Goal: Information Seeking & Learning: Learn about a topic

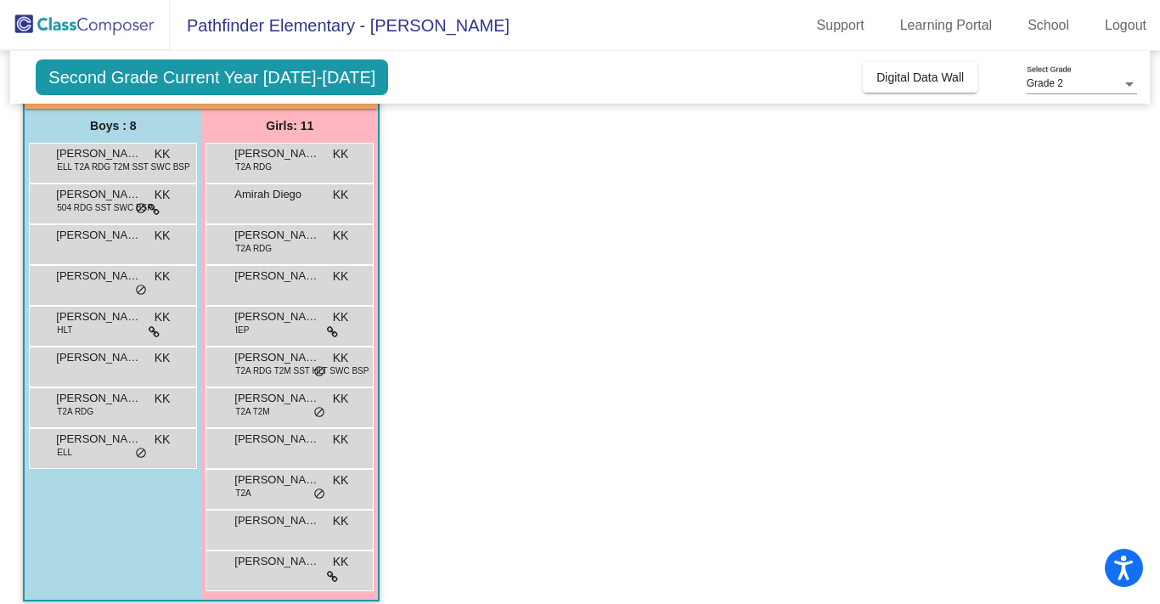
scroll to position [132, 0]
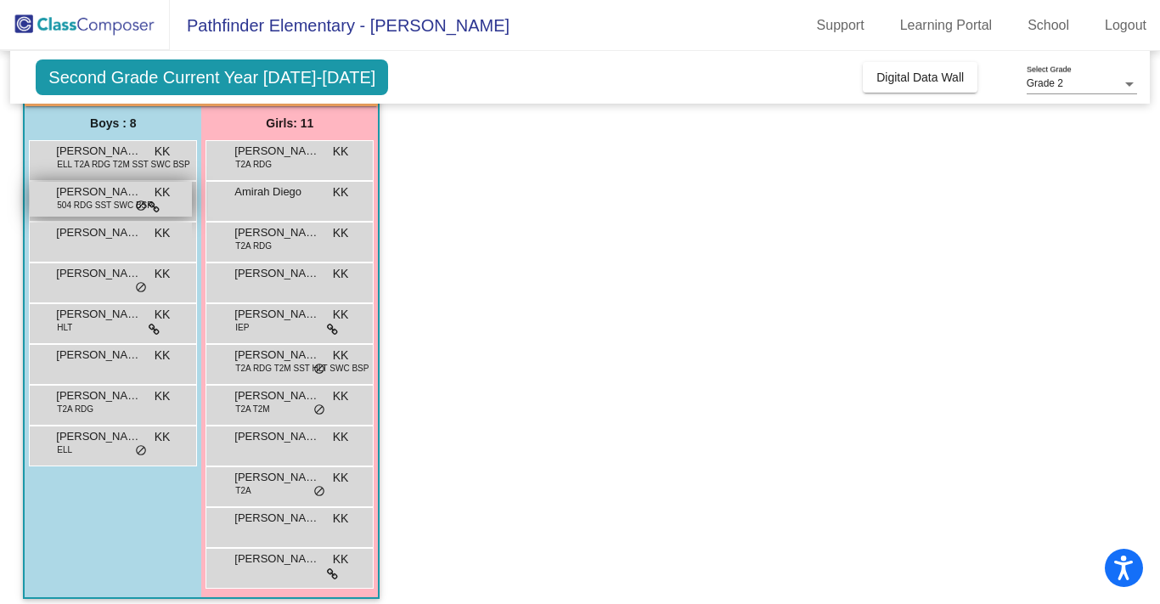
click at [183, 199] on div "[PERSON_NAME] 504 RDG SST SWC BSP KK lock do_not_disturb_alt" at bounding box center [111, 199] width 162 height 35
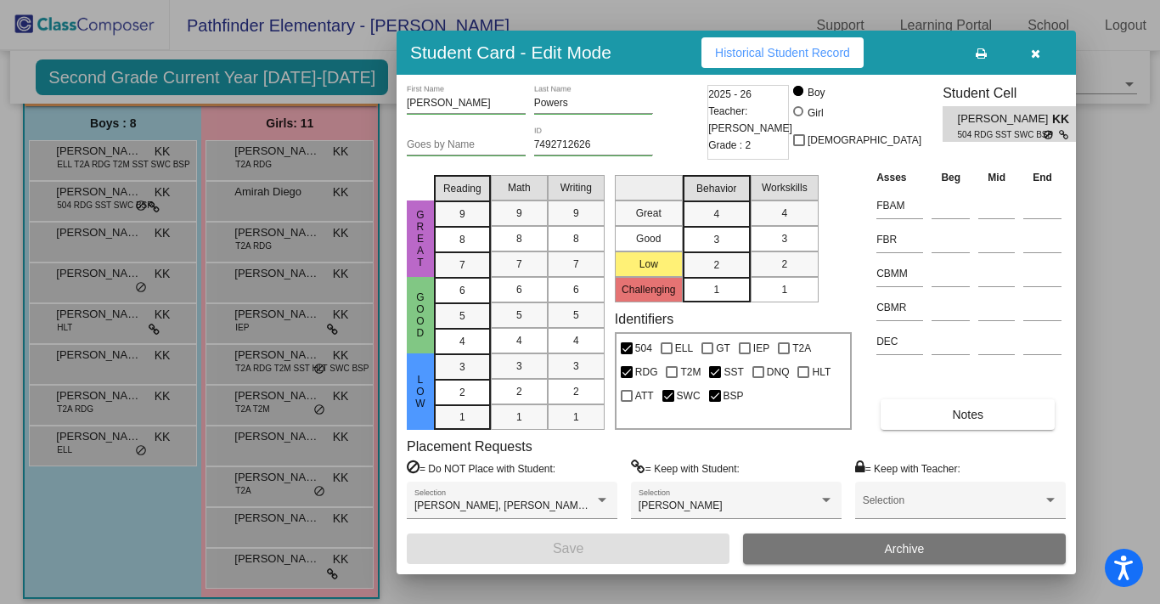
scroll to position [0, 0]
click at [940, 413] on button "Notes" at bounding box center [968, 414] width 174 height 31
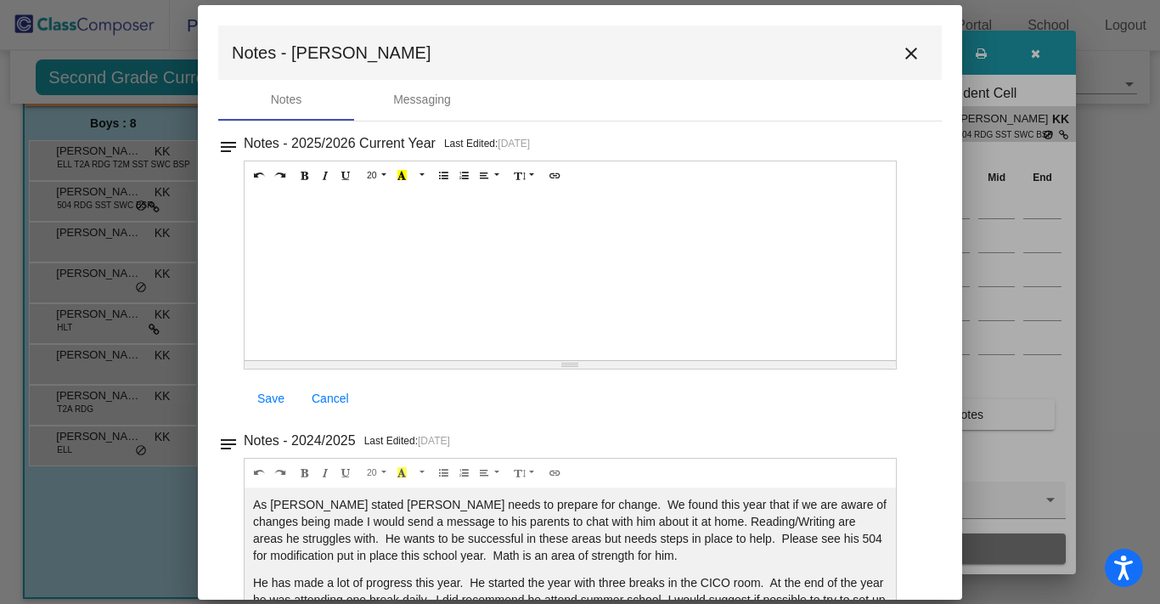
click at [901, 47] on mat-icon "close" at bounding box center [911, 53] width 20 height 20
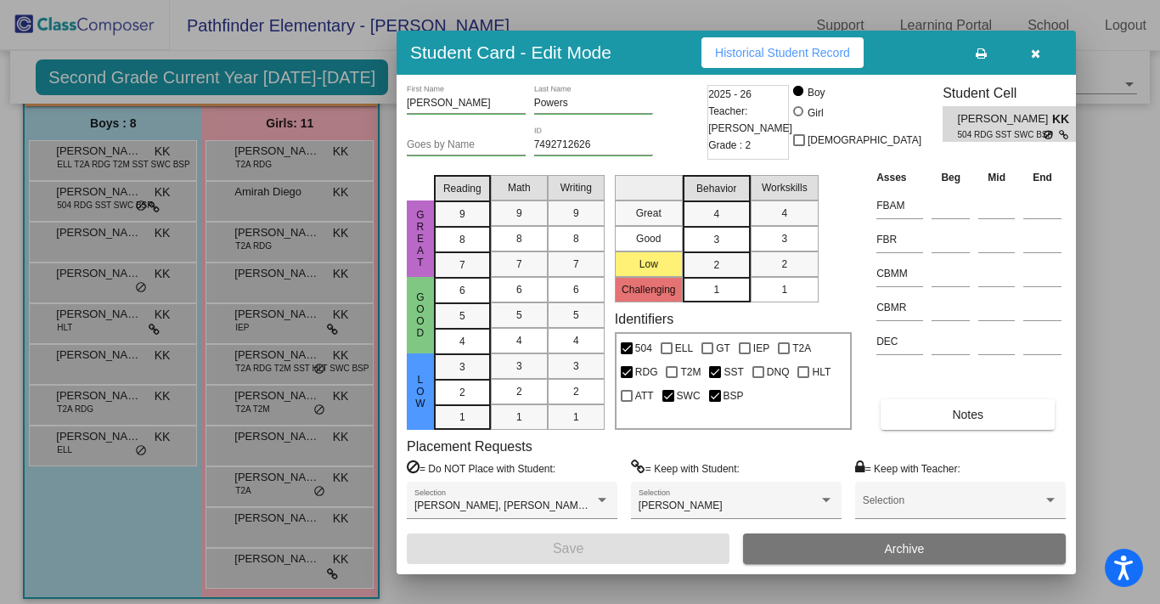
click at [130, 563] on div at bounding box center [580, 302] width 1160 height 604
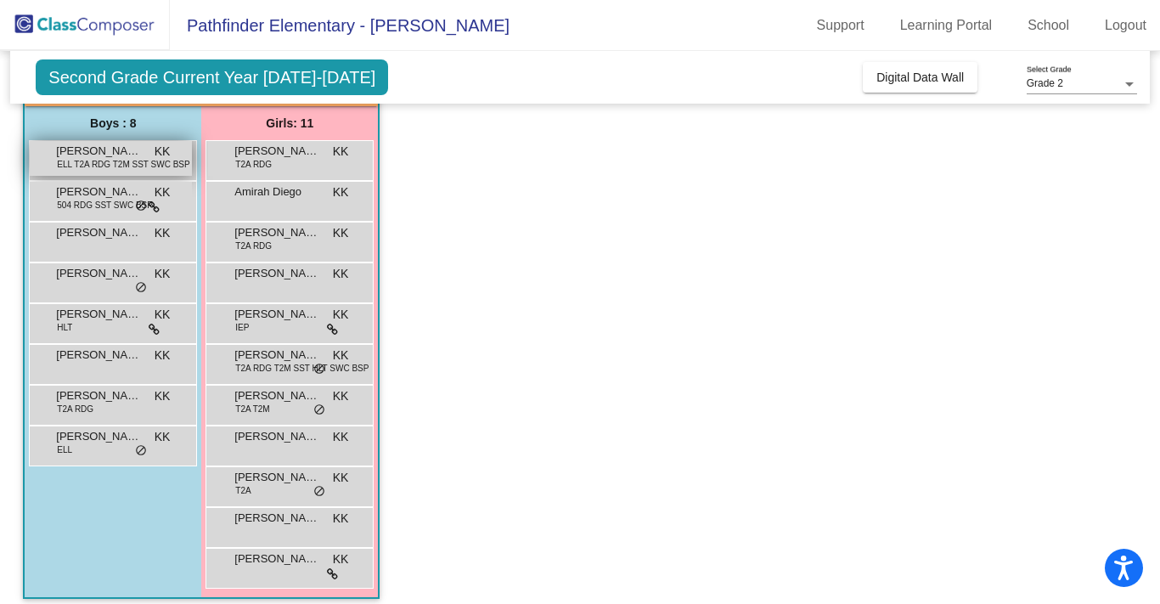
click at [66, 166] on span "ELL T2A RDG T2M SST SWC BSP" at bounding box center [123, 164] width 132 height 13
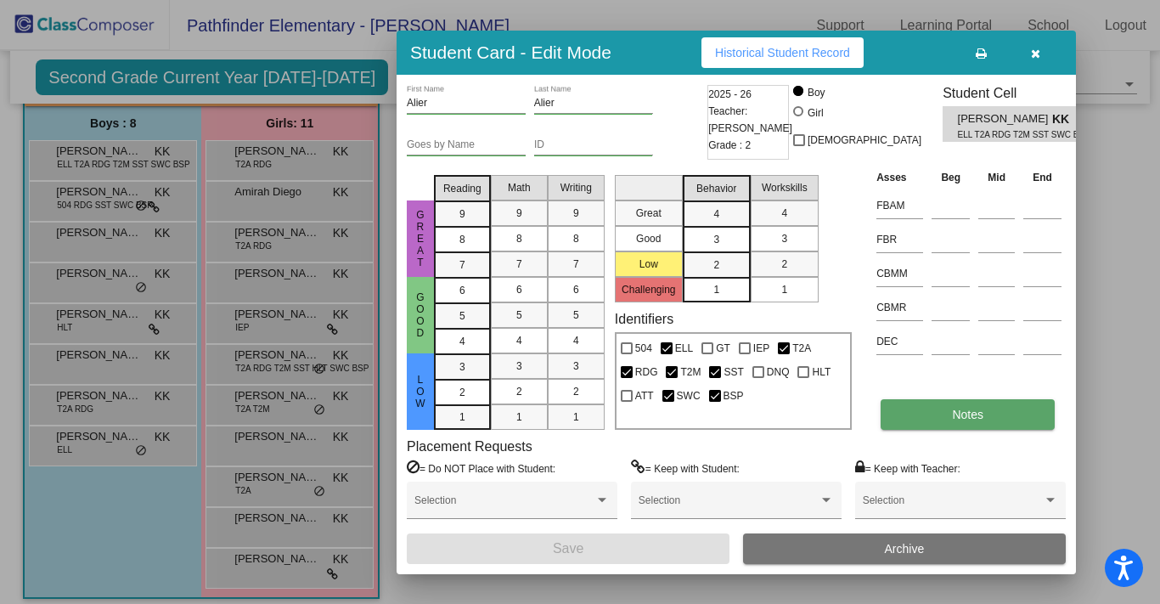
click at [1017, 421] on button "Notes" at bounding box center [968, 414] width 174 height 31
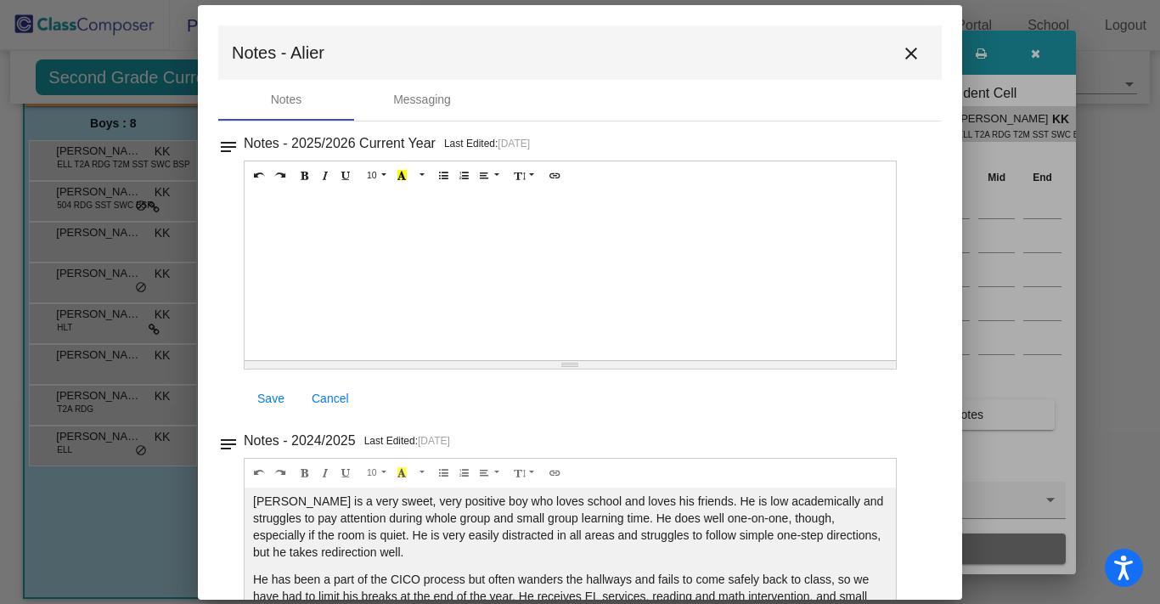
click at [902, 52] on mat-icon "close" at bounding box center [911, 53] width 20 height 20
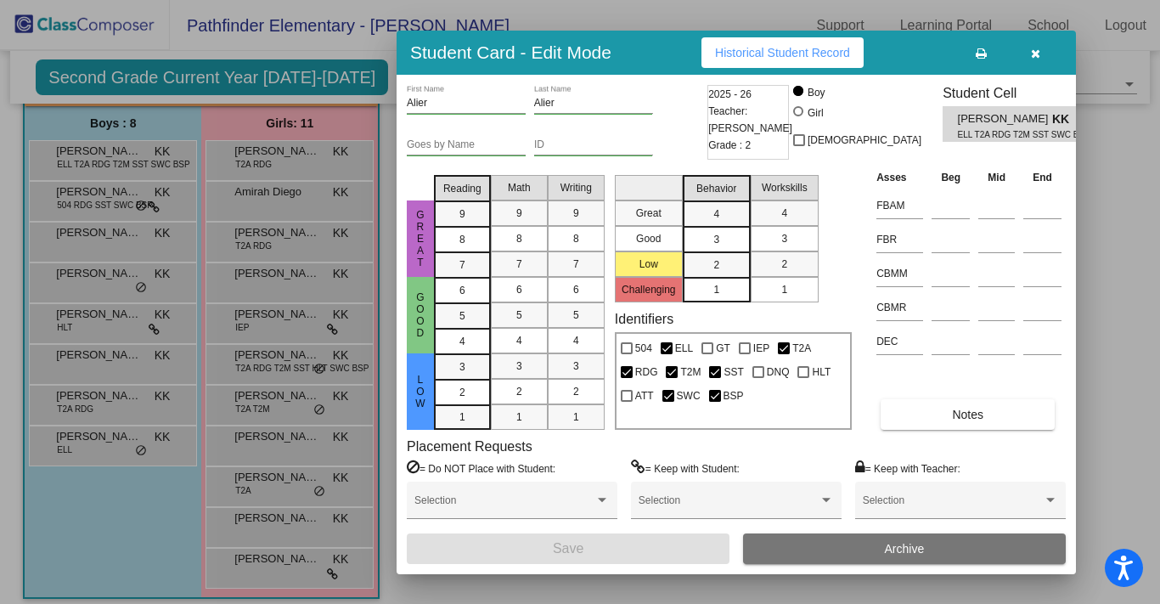
click at [98, 494] on div at bounding box center [580, 302] width 1160 height 604
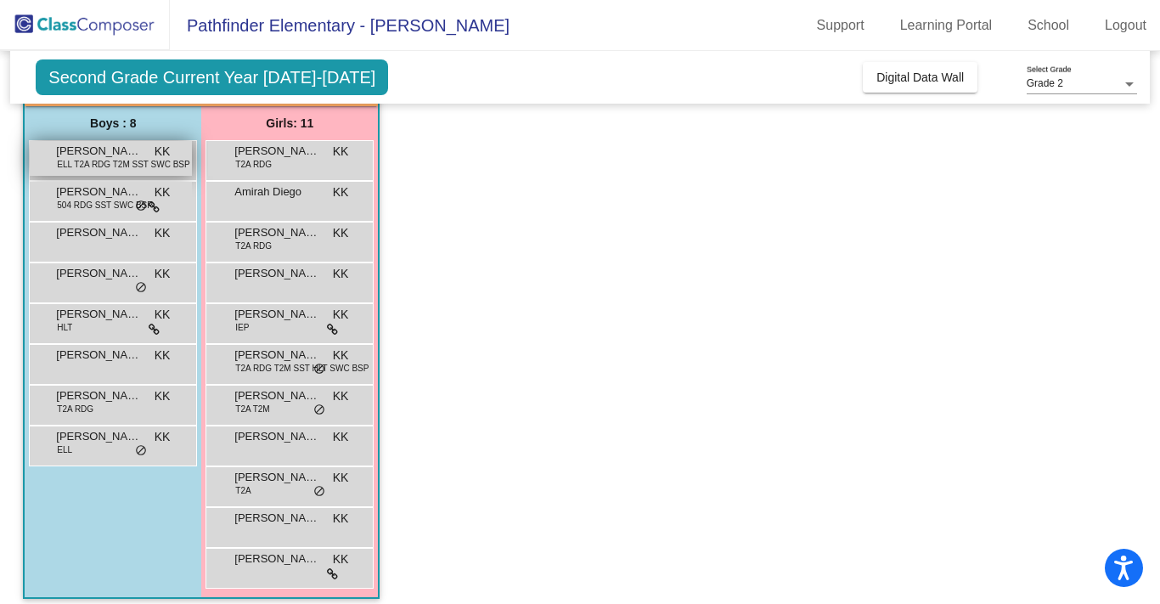
click at [67, 172] on div "[PERSON_NAME] ELL T2A RDG T2M SST SWC BSP KK lock do_not_disturb_alt" at bounding box center [111, 158] width 162 height 35
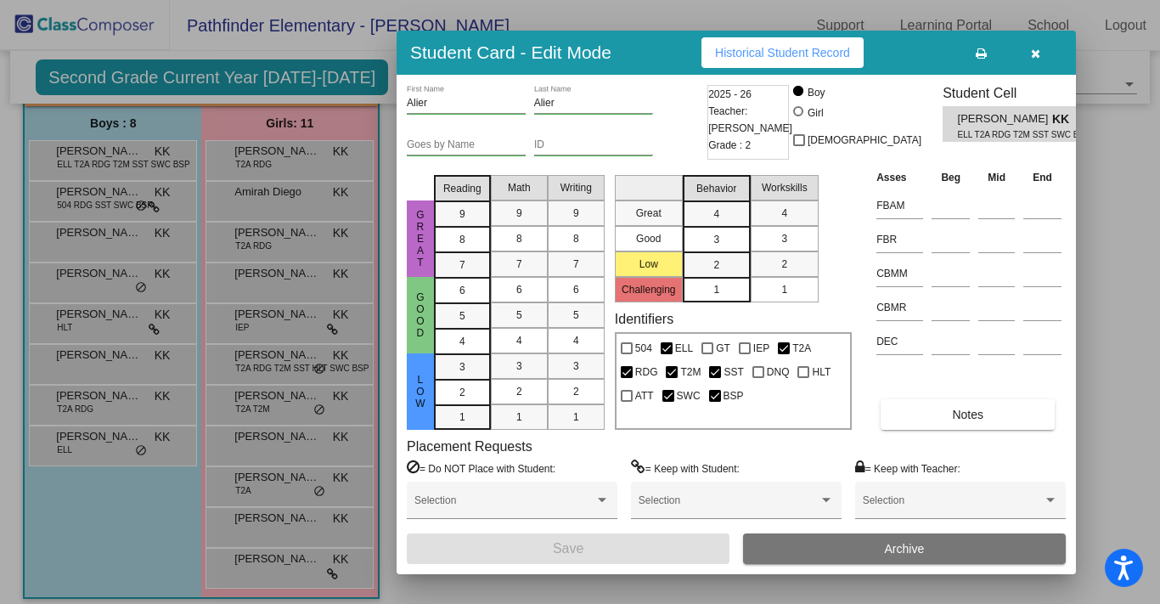
click at [90, 552] on div at bounding box center [580, 302] width 1160 height 604
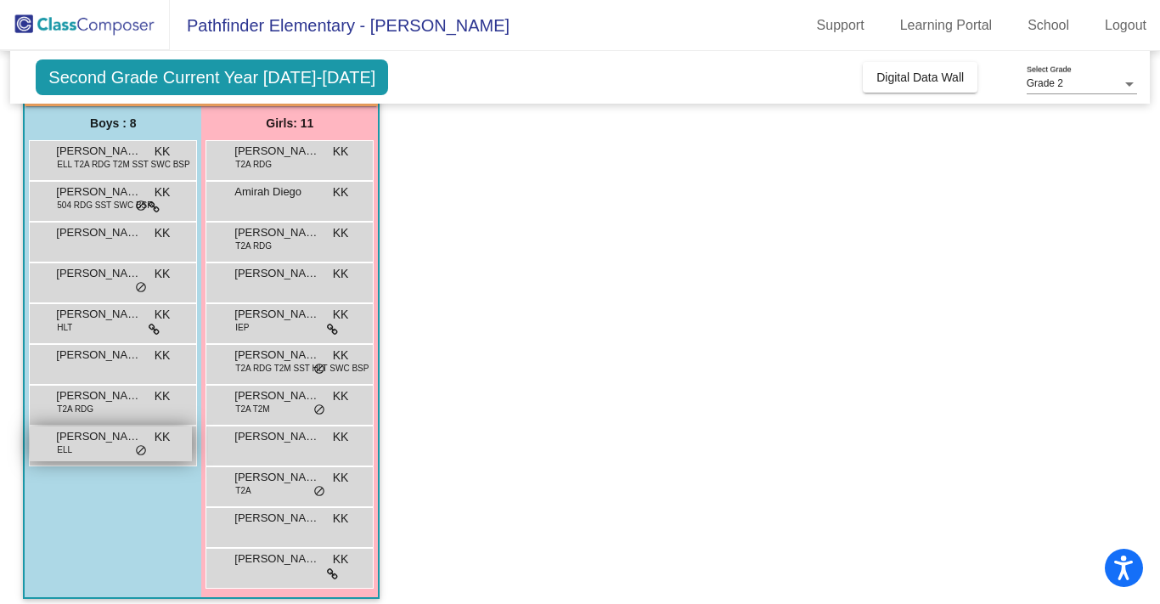
click at [93, 446] on div "[PERSON_NAME] [PERSON_NAME] lock do_not_disturb_alt" at bounding box center [111, 443] width 162 height 35
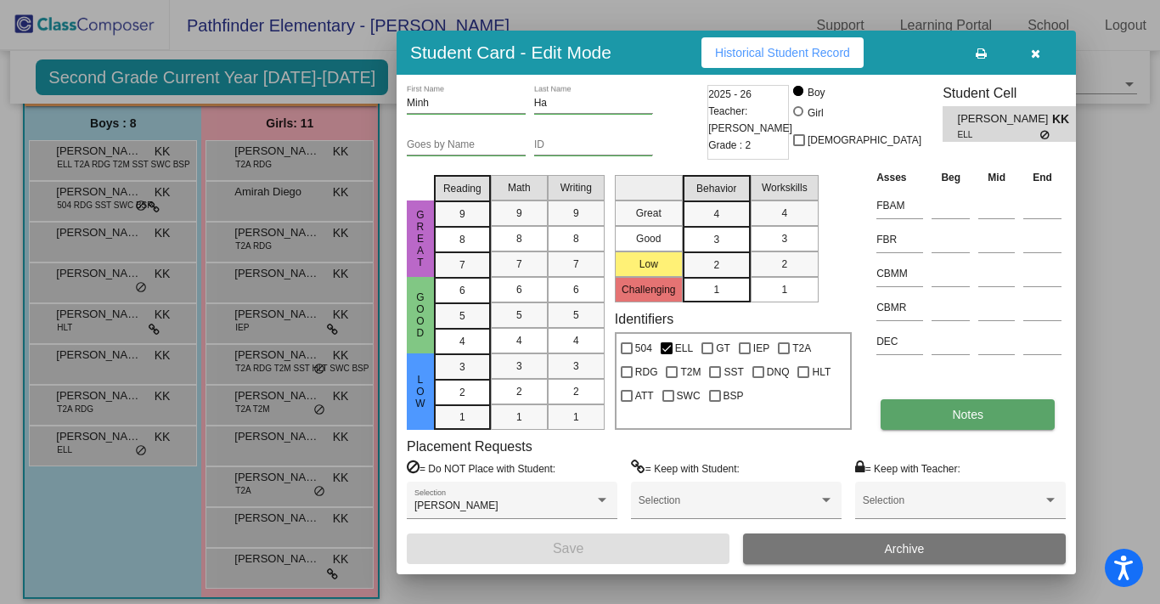
click at [923, 414] on button "Notes" at bounding box center [968, 414] width 174 height 31
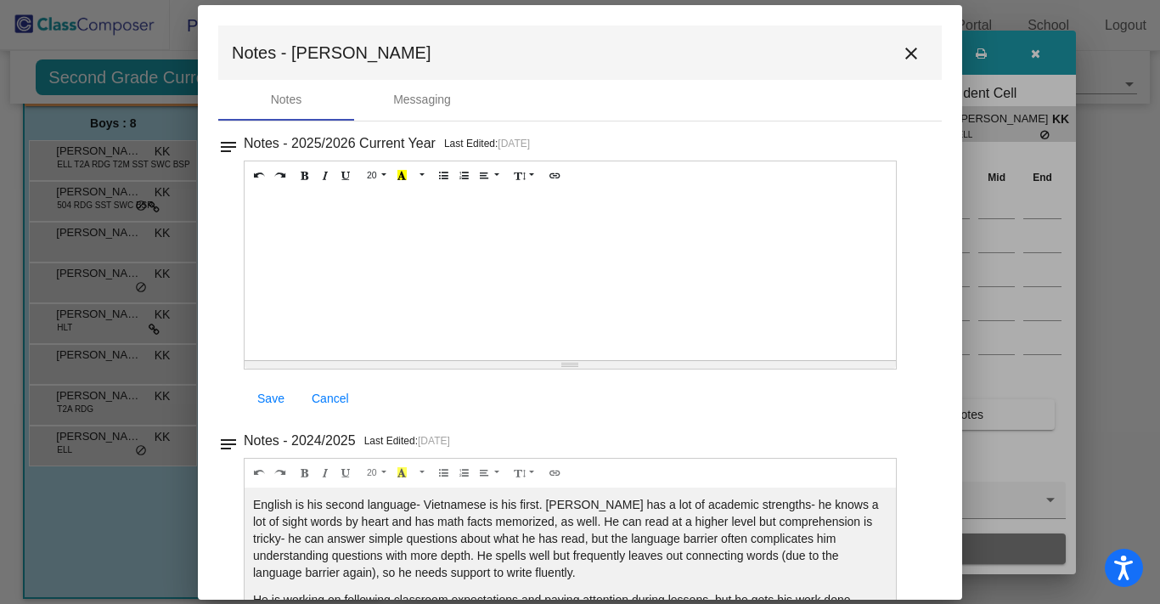
click at [902, 52] on mat-icon "close" at bounding box center [911, 53] width 20 height 20
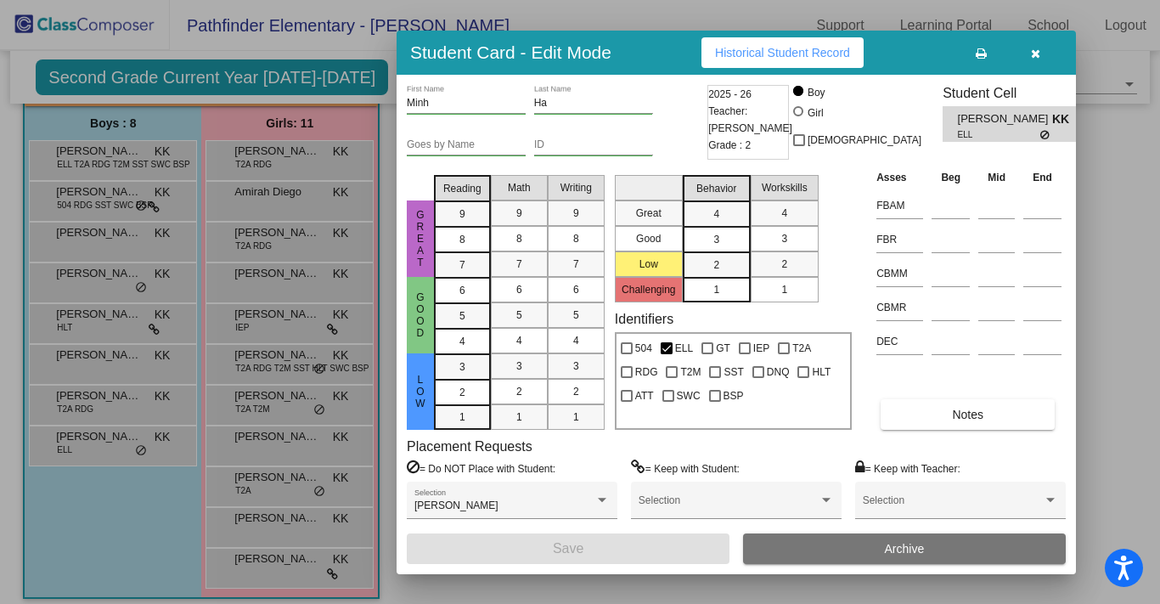
click at [67, 529] on div at bounding box center [580, 302] width 1160 height 604
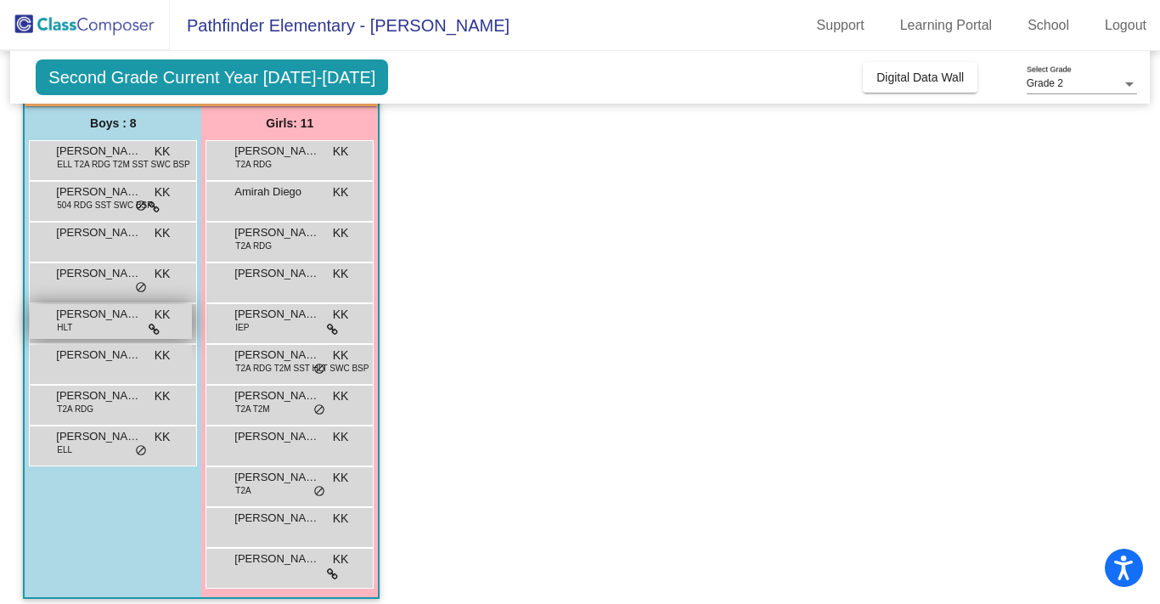
click at [132, 321] on span "[PERSON_NAME]" at bounding box center [98, 314] width 85 height 17
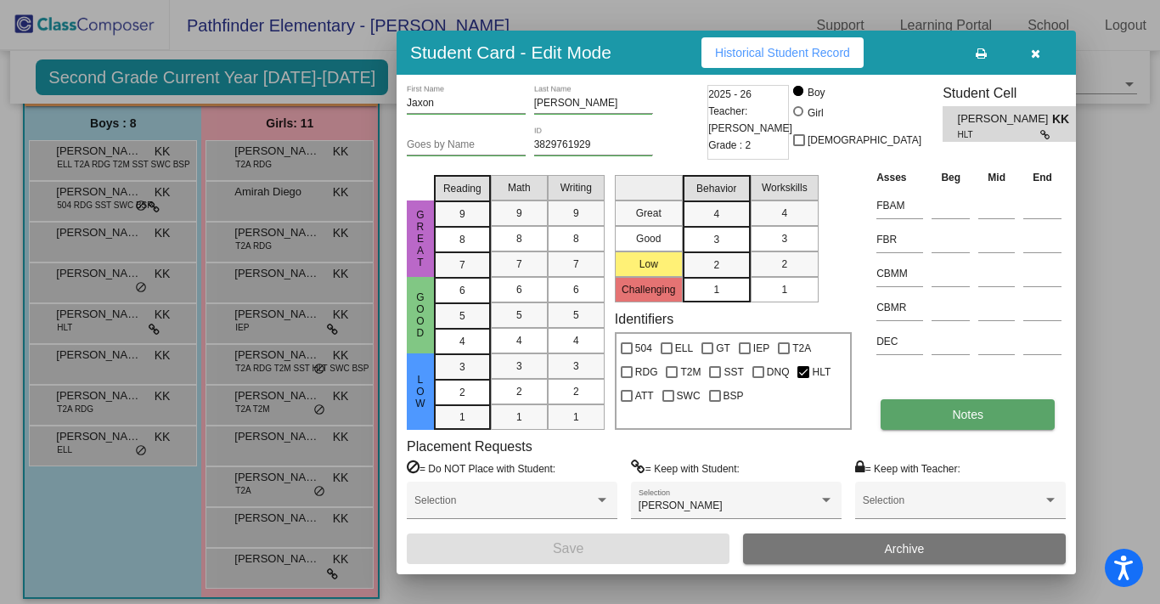
click at [924, 425] on button "Notes" at bounding box center [968, 414] width 174 height 31
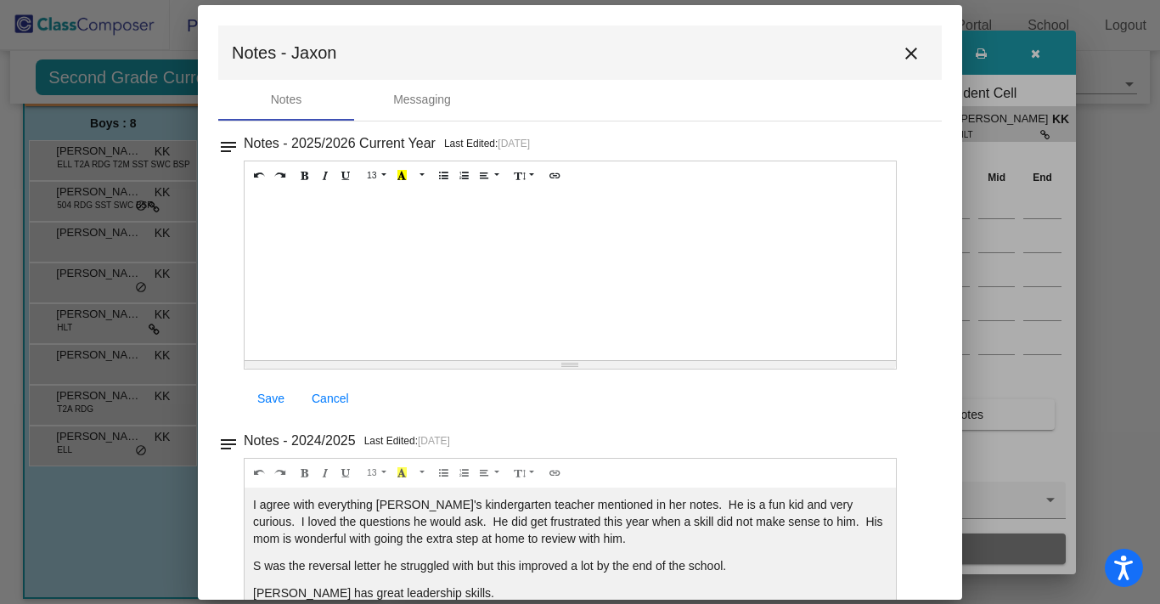
click at [901, 49] on mat-icon "close" at bounding box center [911, 53] width 20 height 20
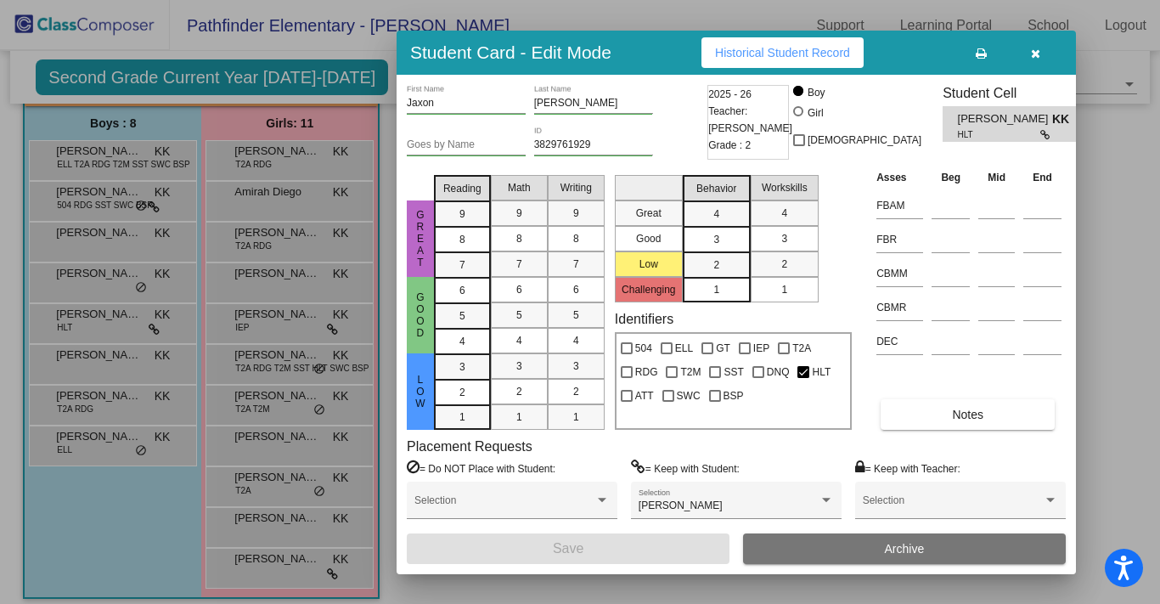
click at [192, 510] on div at bounding box center [580, 302] width 1160 height 604
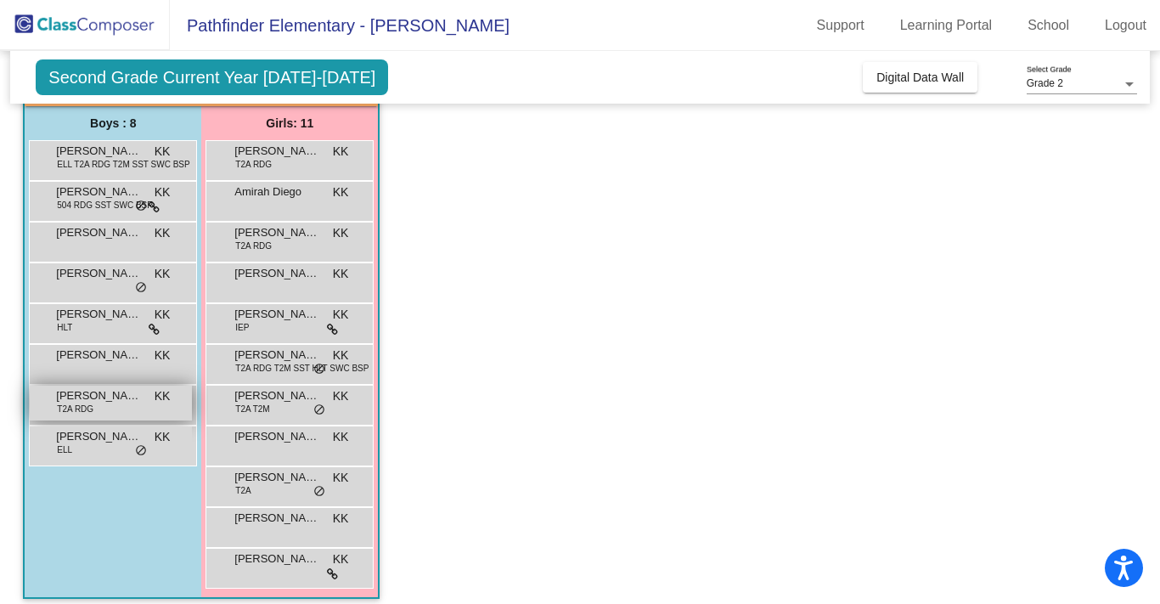
click at [138, 414] on div "[PERSON_NAME] T2A RDG KK lock do_not_disturb_alt" at bounding box center [111, 403] width 162 height 35
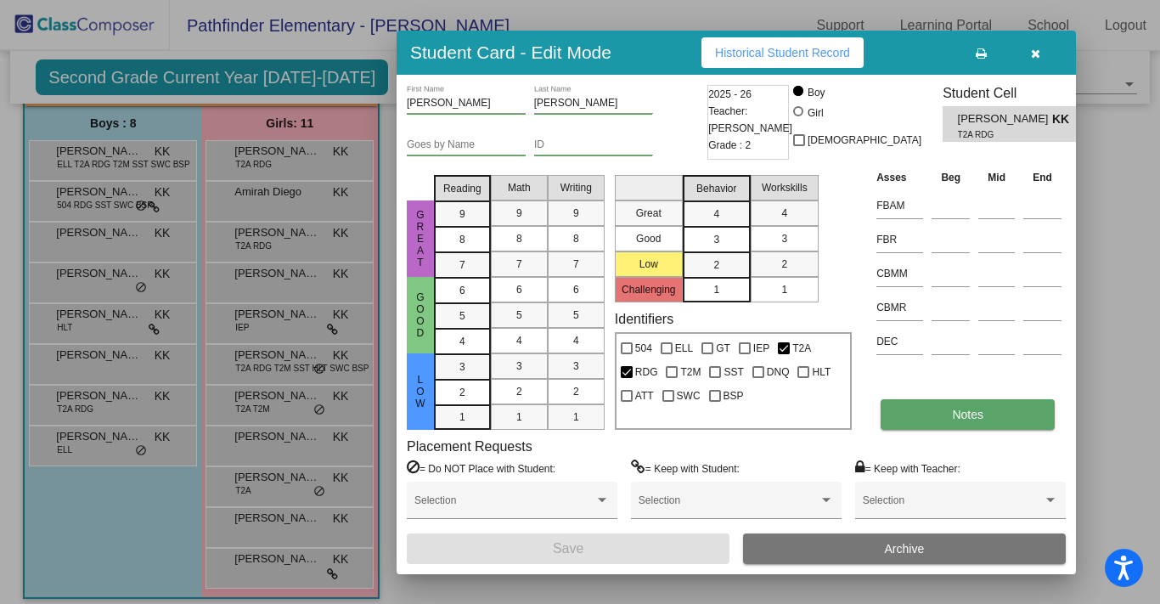
click at [967, 409] on span "Notes" at bounding box center [967, 415] width 31 height 14
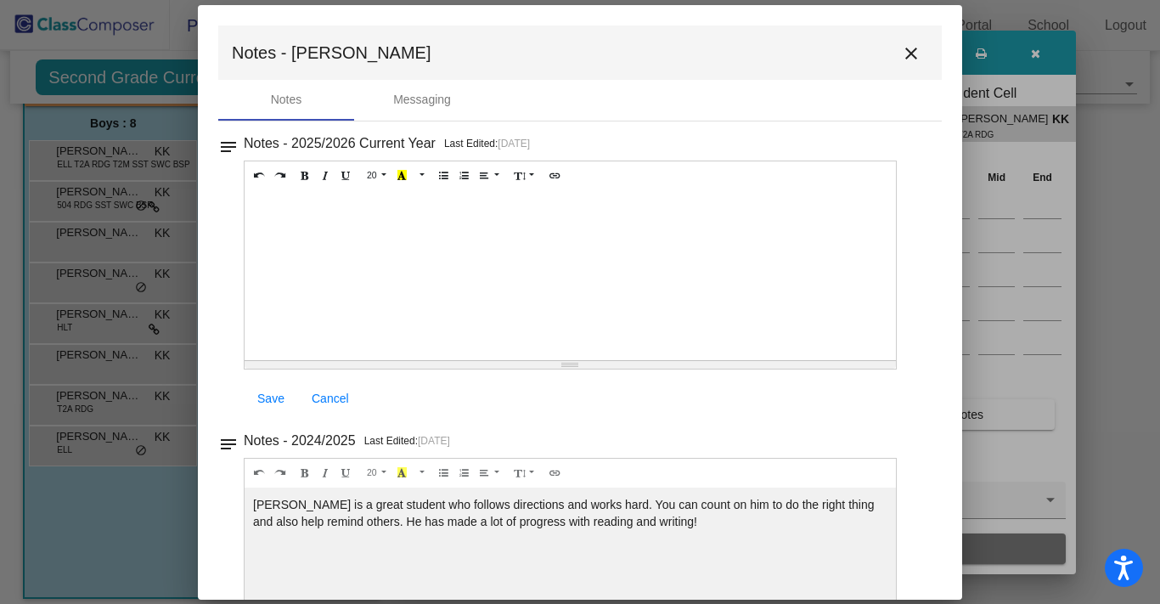
click at [901, 54] on mat-icon "close" at bounding box center [911, 53] width 20 height 20
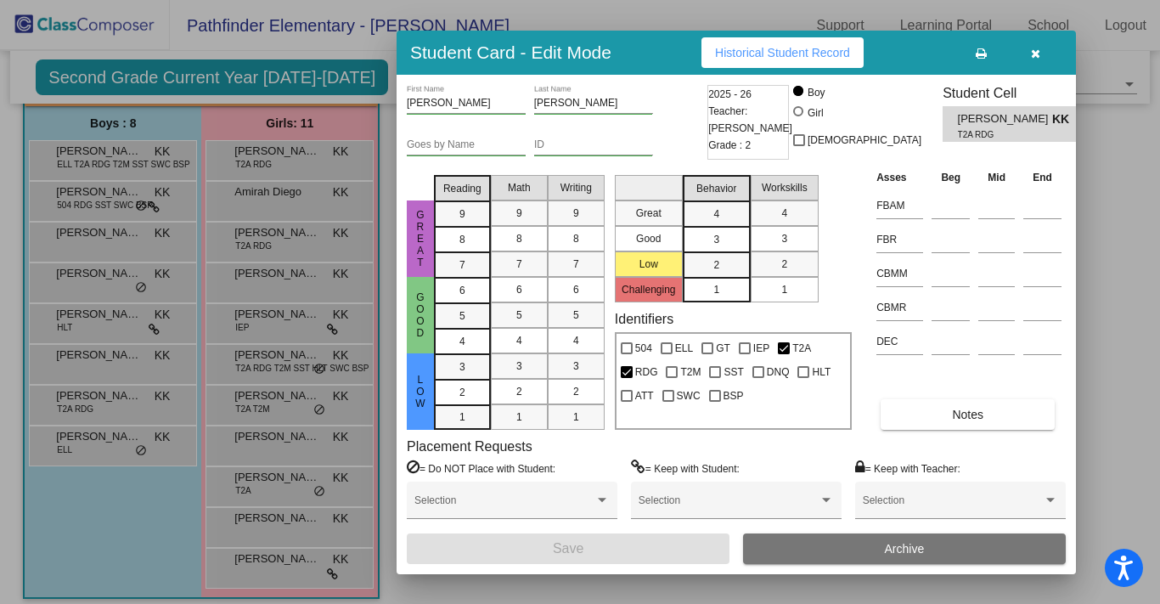
click at [144, 512] on div at bounding box center [580, 302] width 1160 height 604
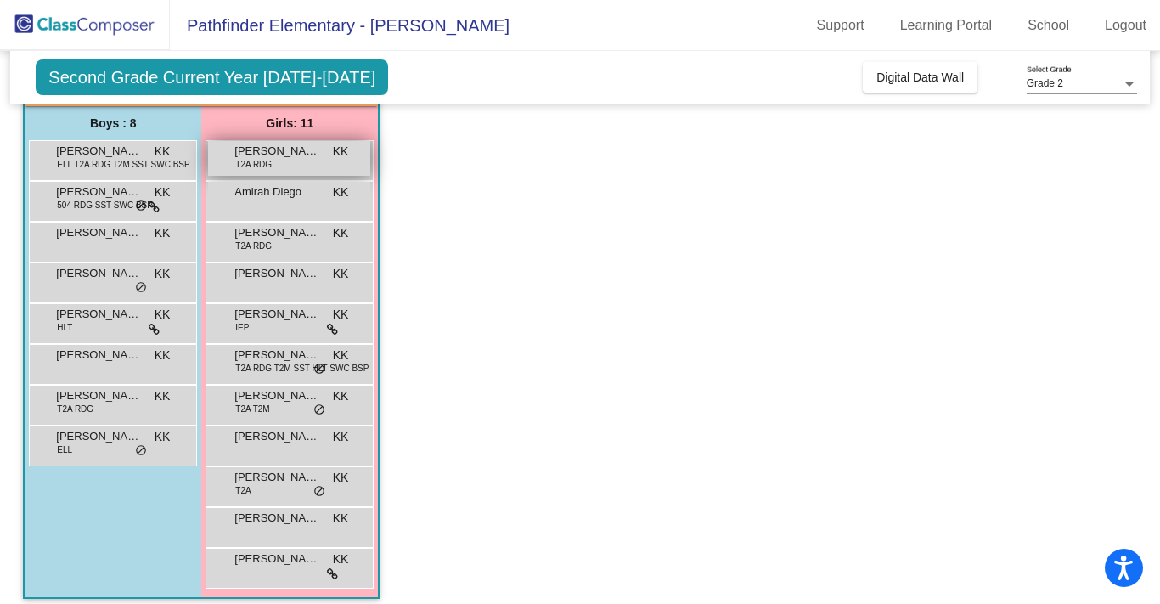
click at [298, 161] on div "[PERSON_NAME] T2A RDG KK lock do_not_disturb_alt" at bounding box center [289, 158] width 162 height 35
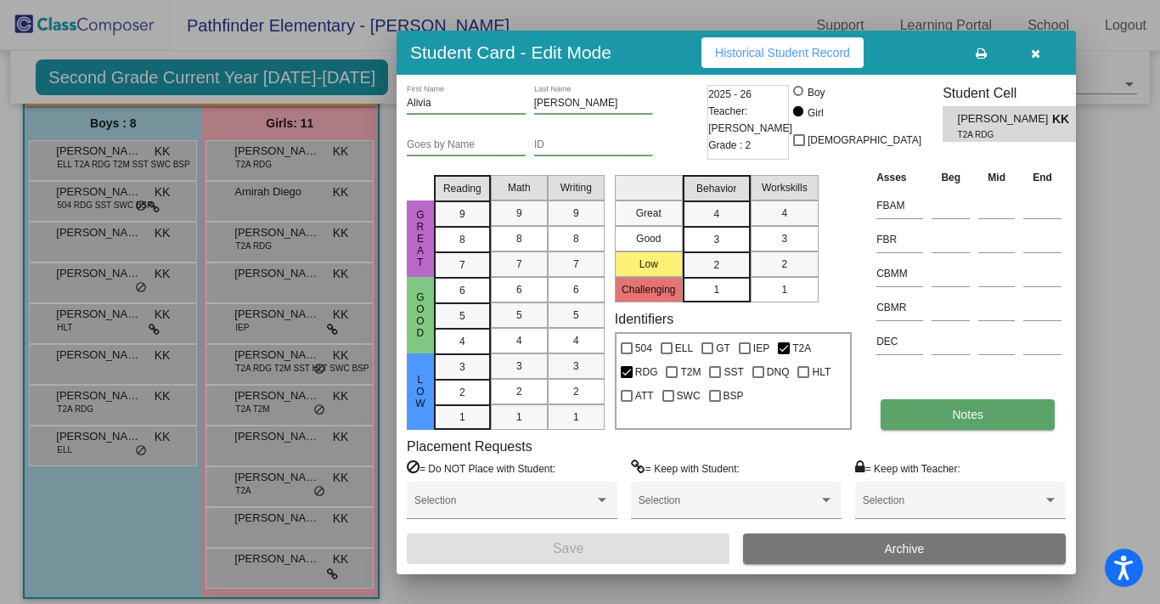
click at [927, 425] on button "Notes" at bounding box center [968, 414] width 174 height 31
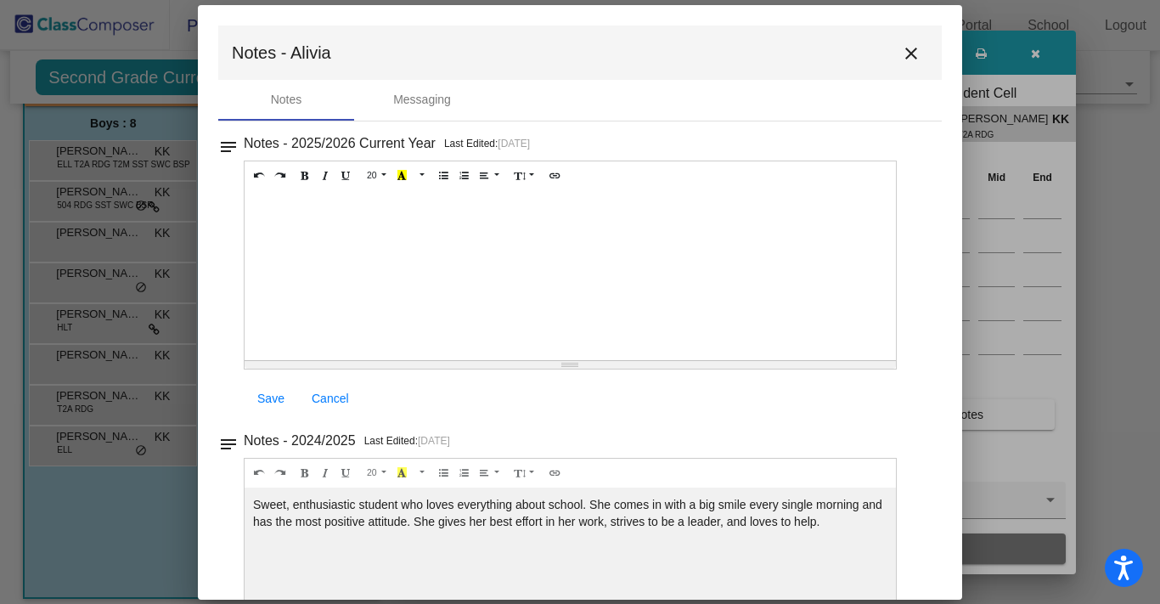
click at [904, 54] on mat-icon "close" at bounding box center [911, 53] width 20 height 20
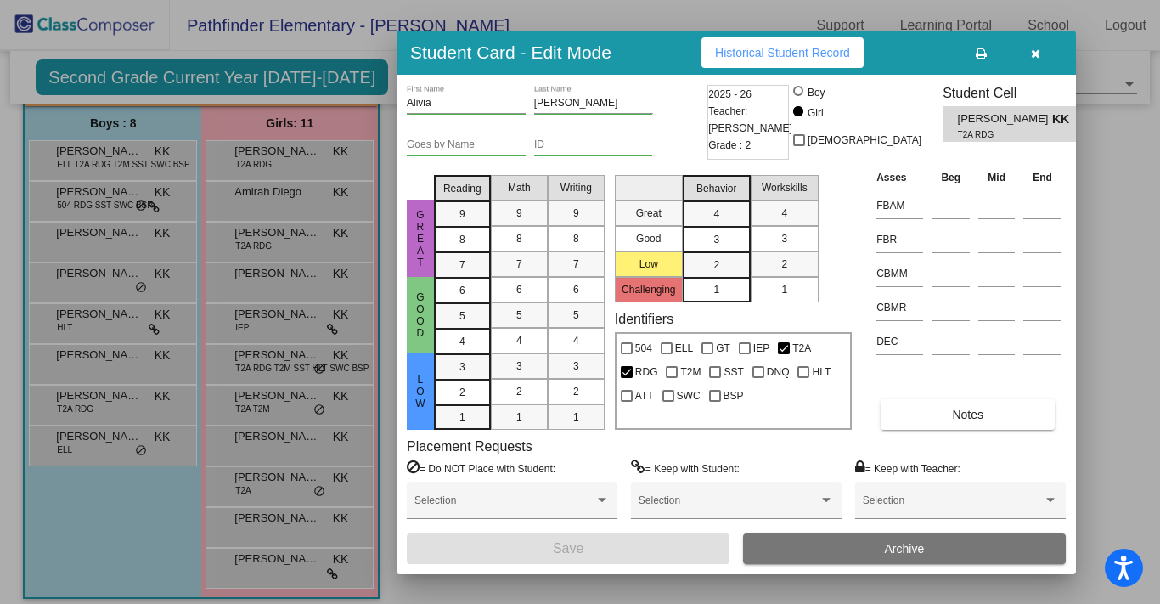
click at [150, 485] on div at bounding box center [580, 302] width 1160 height 604
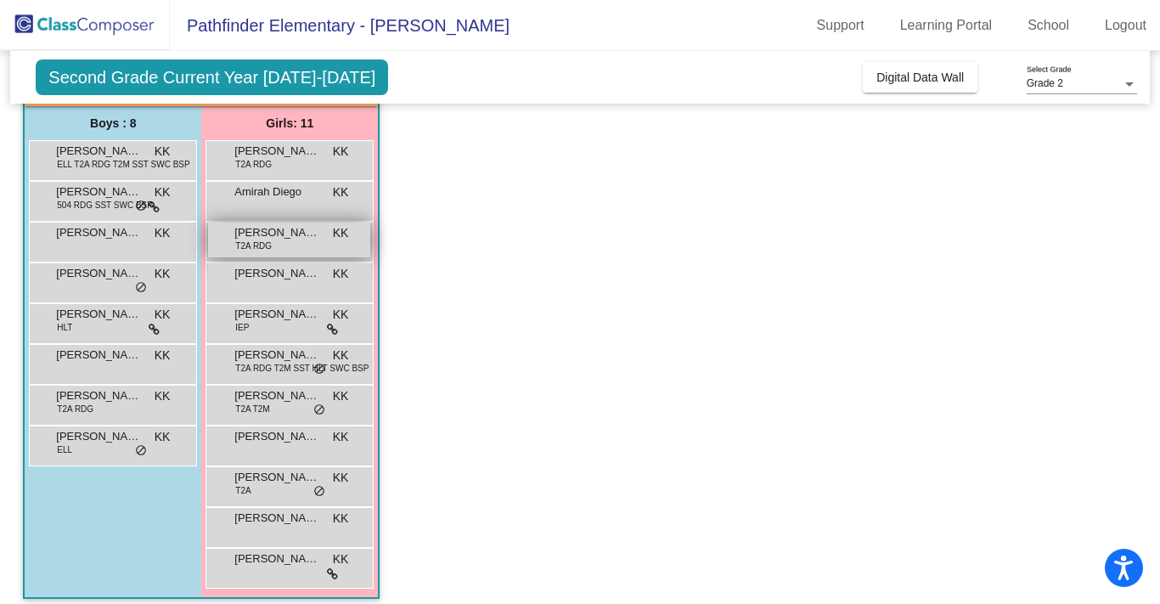
click at [312, 251] on div "[PERSON_NAME] T2A RDG KK lock do_not_disturb_alt" at bounding box center [289, 240] width 162 height 35
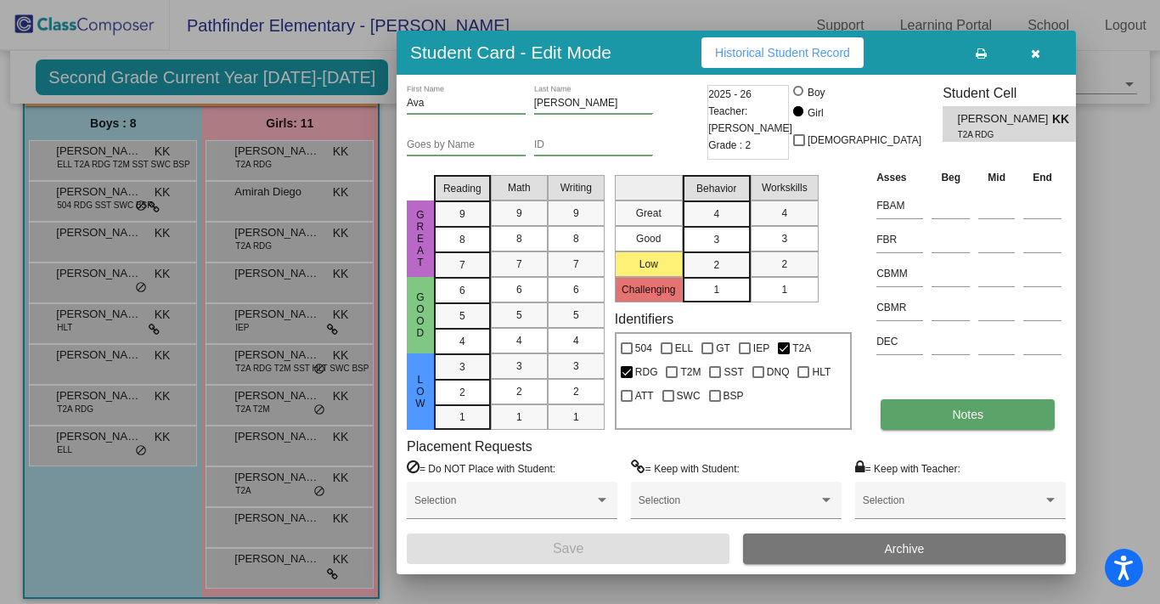
click at [927, 407] on button "Notes" at bounding box center [968, 414] width 174 height 31
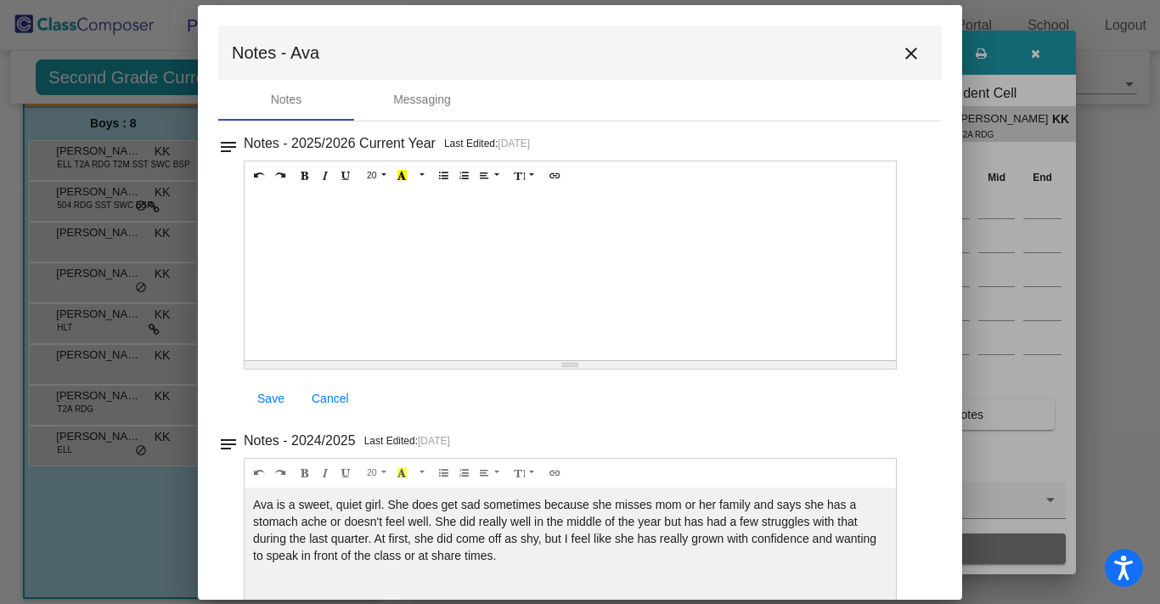
click at [901, 54] on mat-icon "close" at bounding box center [911, 53] width 20 height 20
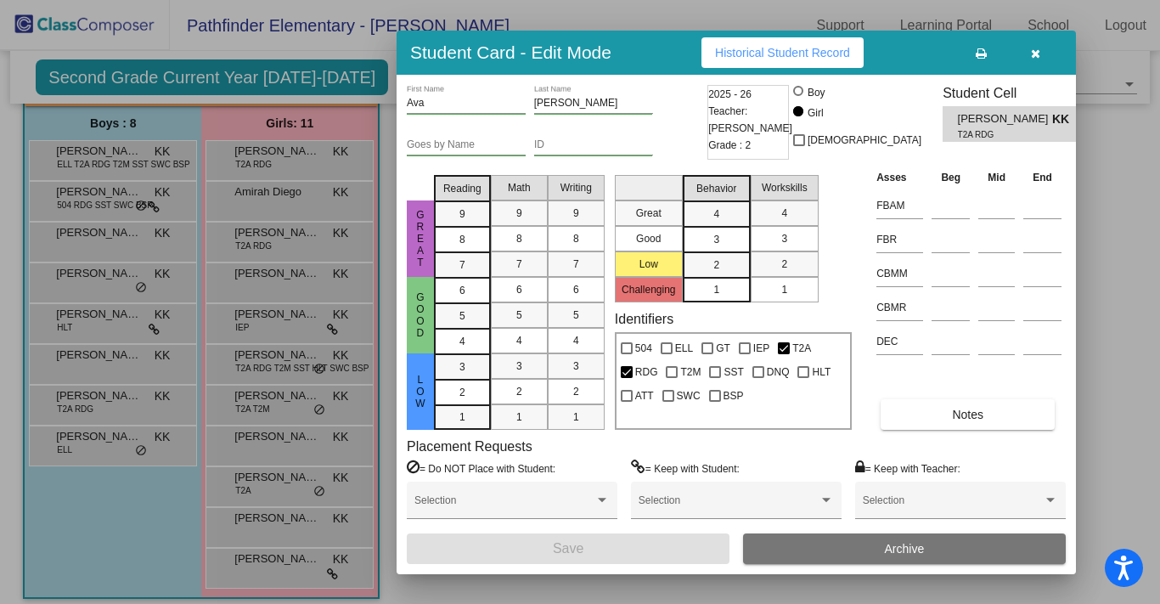
click at [128, 506] on div at bounding box center [580, 302] width 1160 height 604
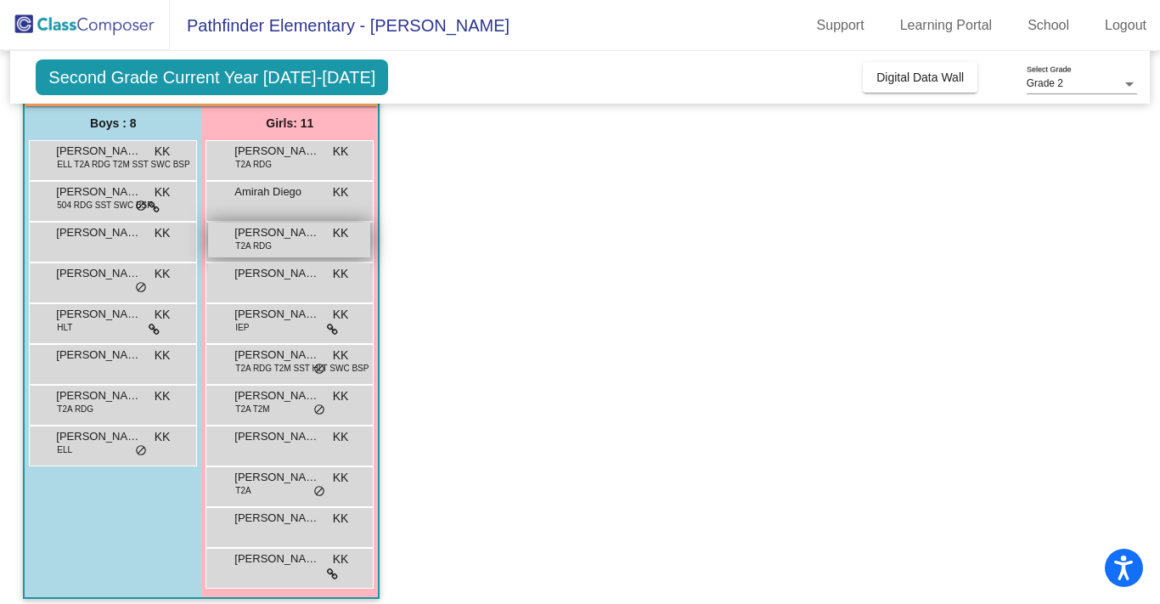
click at [302, 240] on div "[PERSON_NAME] T2A RDG KK lock do_not_disturb_alt" at bounding box center [289, 240] width 162 height 35
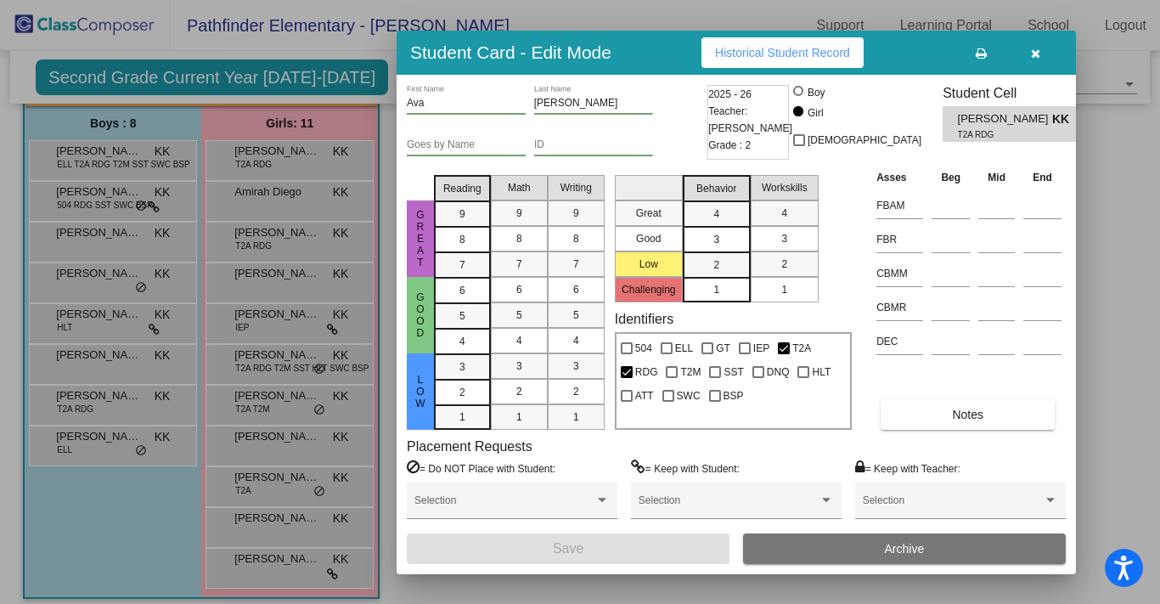
click at [124, 463] on div at bounding box center [580, 302] width 1160 height 604
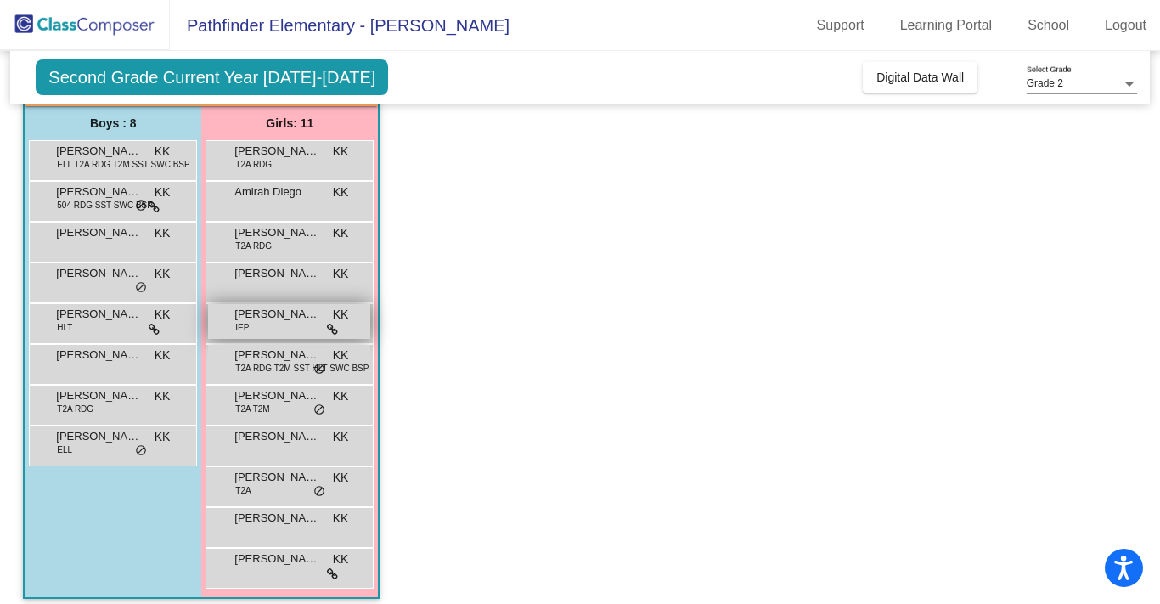
click at [270, 329] on div "[PERSON_NAME] IEP KK lock do_not_disturb_alt" at bounding box center [289, 321] width 162 height 35
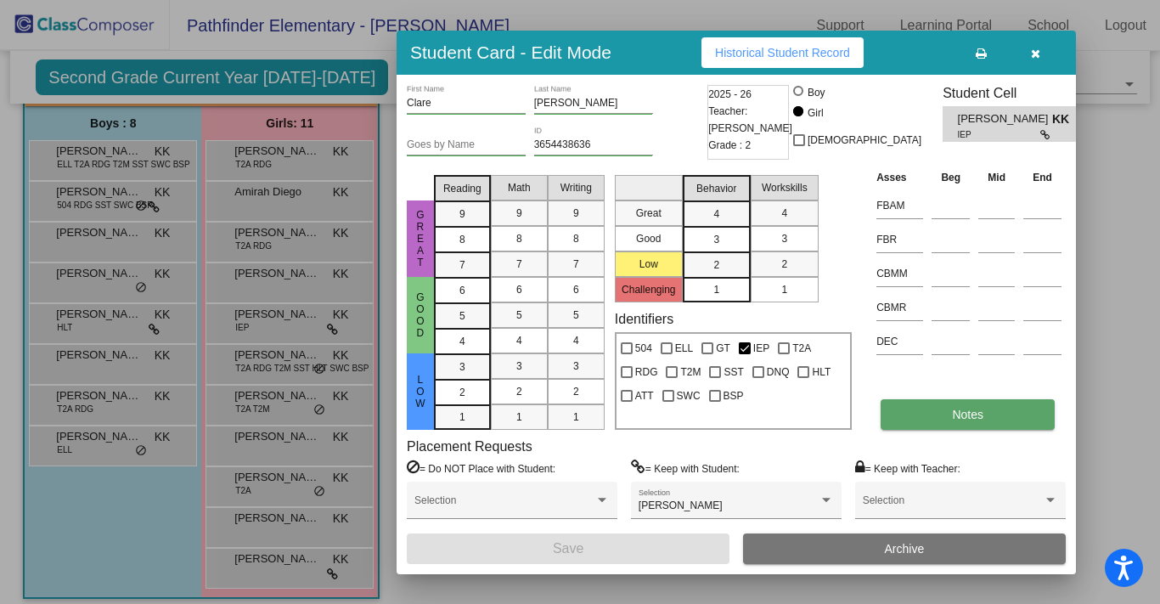
click at [927, 410] on button "Notes" at bounding box center [968, 414] width 174 height 31
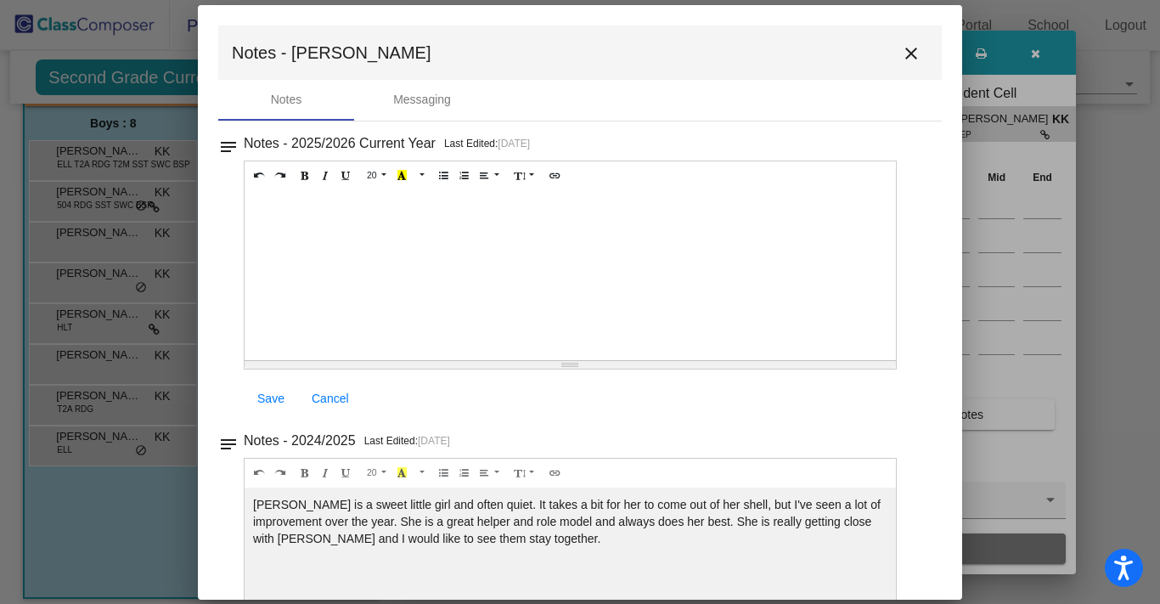
click at [904, 51] on mat-icon "close" at bounding box center [911, 53] width 20 height 20
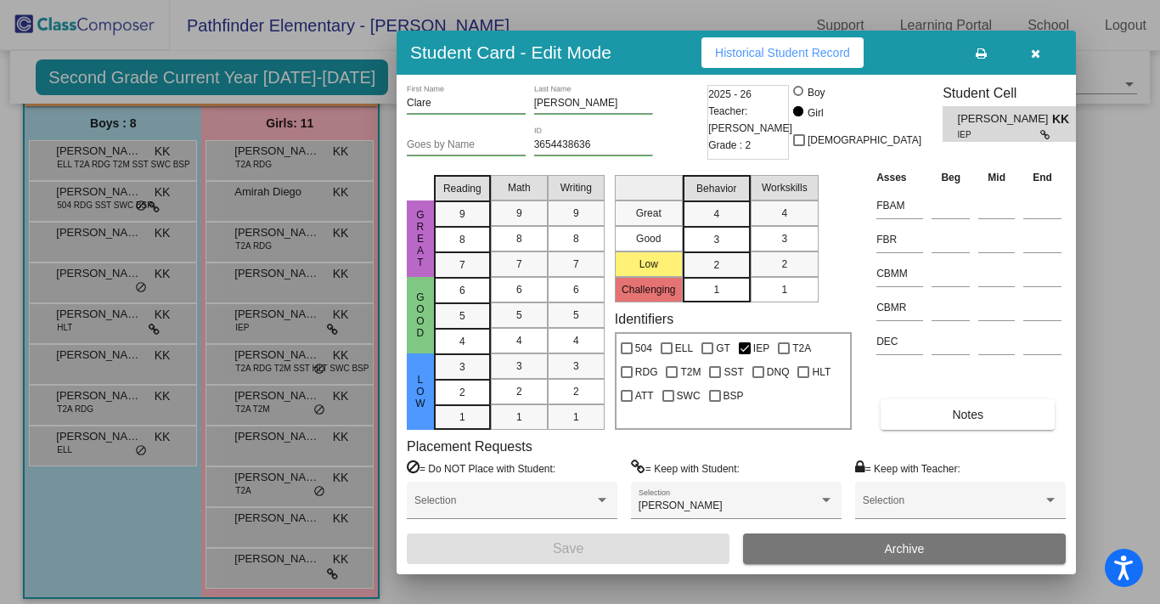
click at [161, 527] on div at bounding box center [580, 302] width 1160 height 604
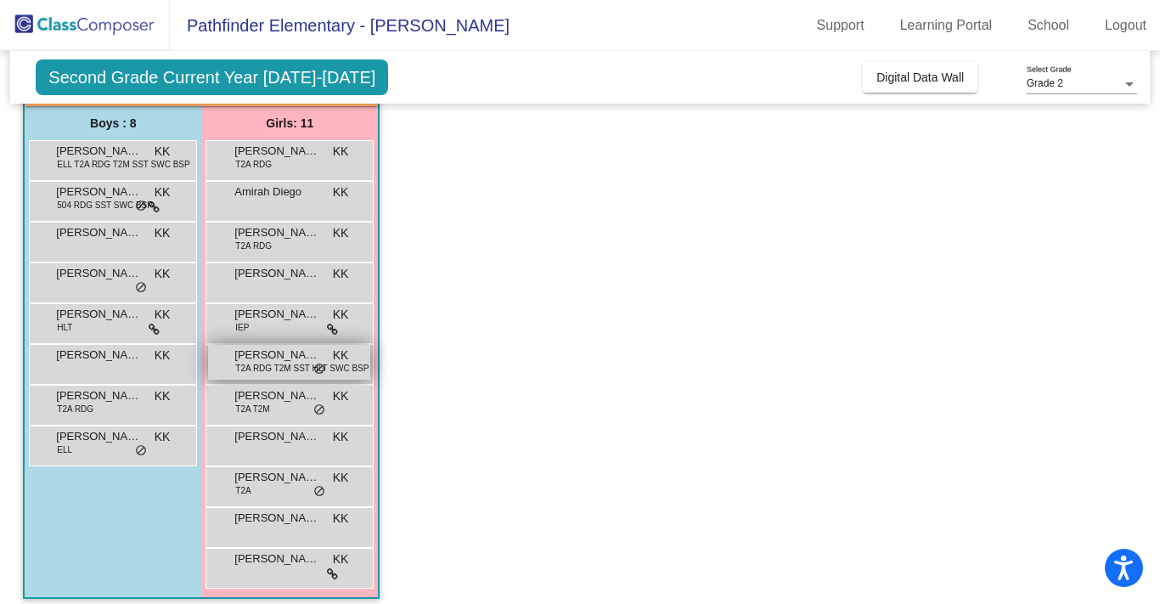
click at [279, 366] on span "T2A RDG T2M SST HLT SWC BSP" at bounding box center [301, 368] width 133 height 13
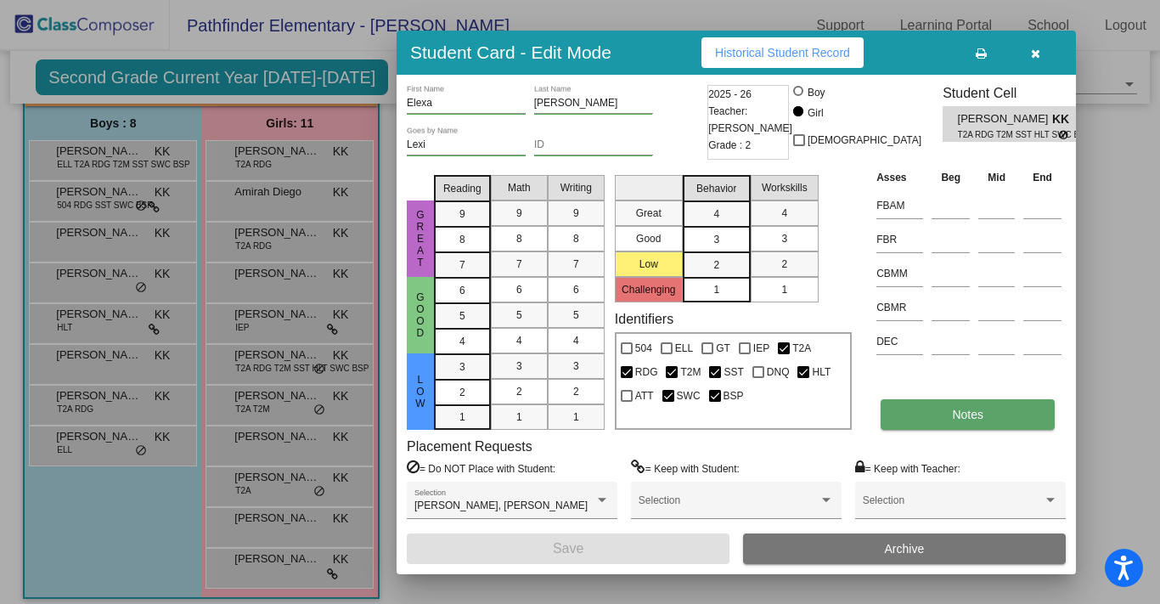
click at [1000, 402] on button "Notes" at bounding box center [968, 414] width 174 height 31
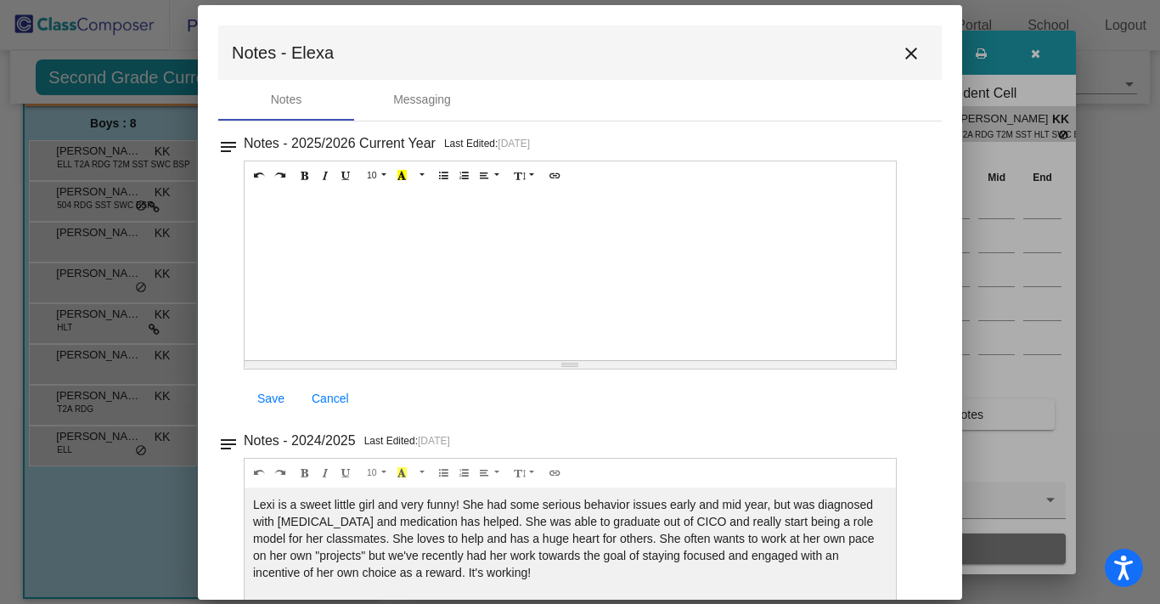
click at [901, 53] on mat-icon "close" at bounding box center [911, 53] width 20 height 20
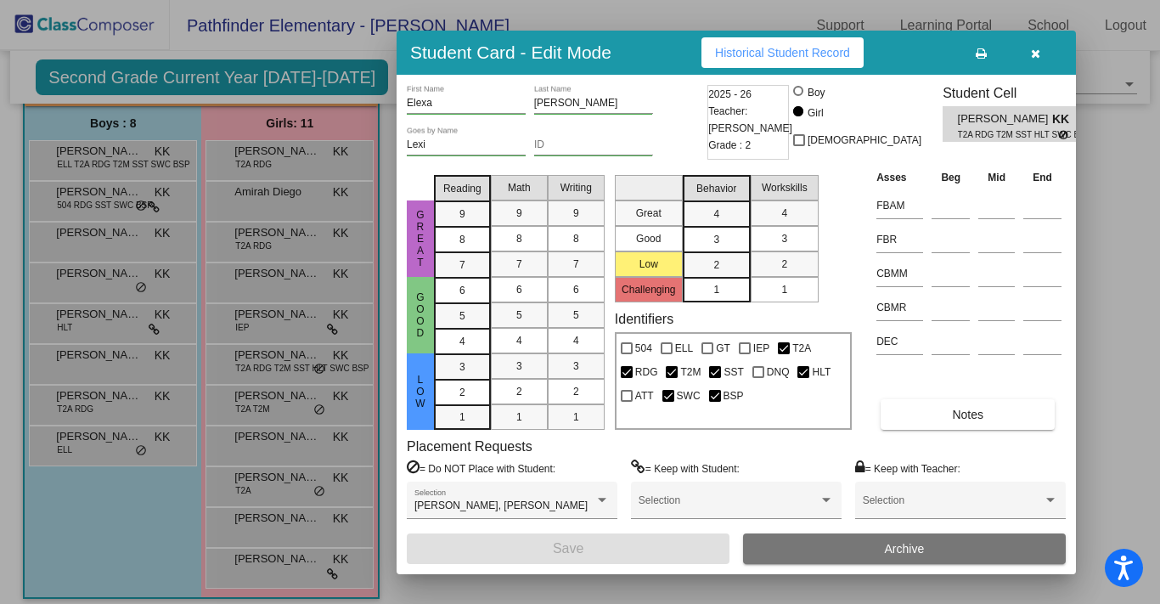
click at [161, 509] on div at bounding box center [580, 302] width 1160 height 604
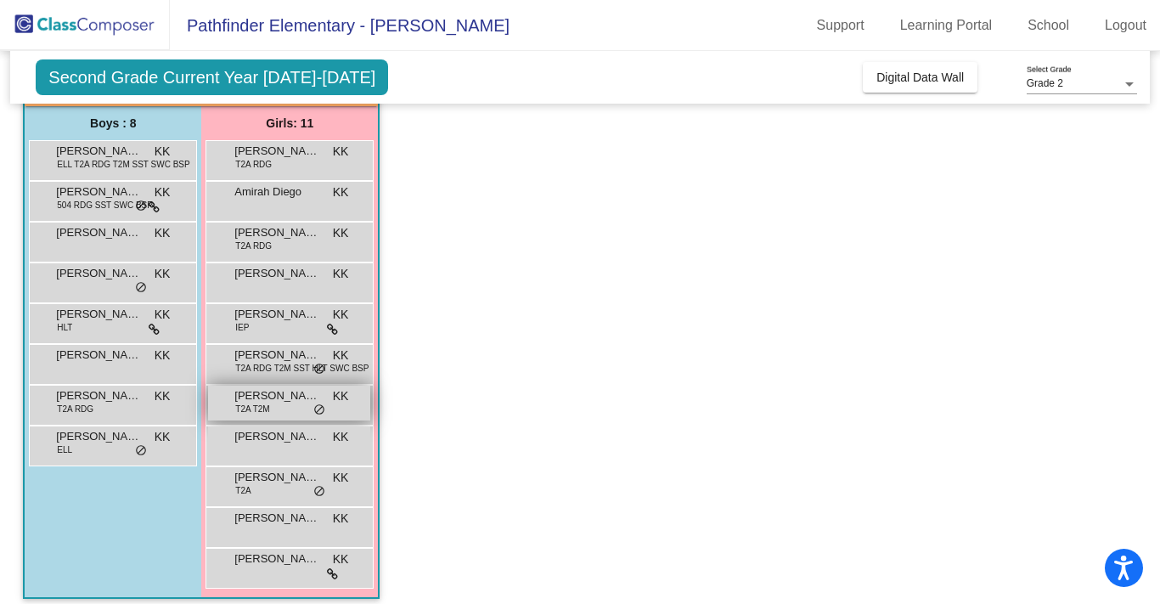
click at [288, 407] on div "[PERSON_NAME] T2A T2M KK lock do_not_disturb_alt" at bounding box center [289, 403] width 162 height 35
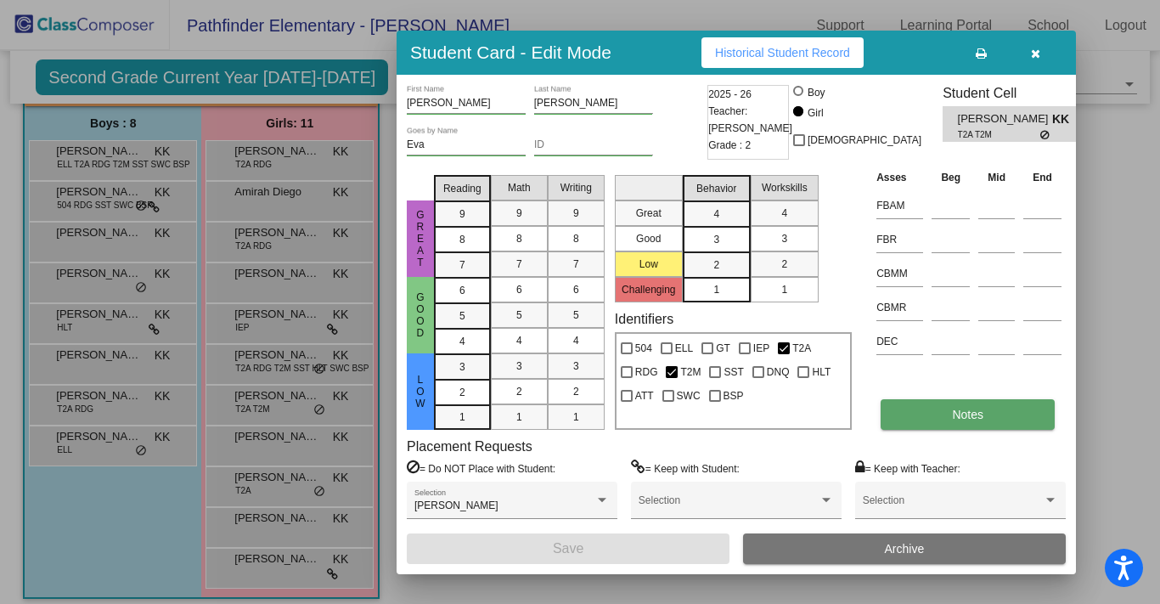
click at [952, 414] on span "Notes" at bounding box center [967, 415] width 31 height 14
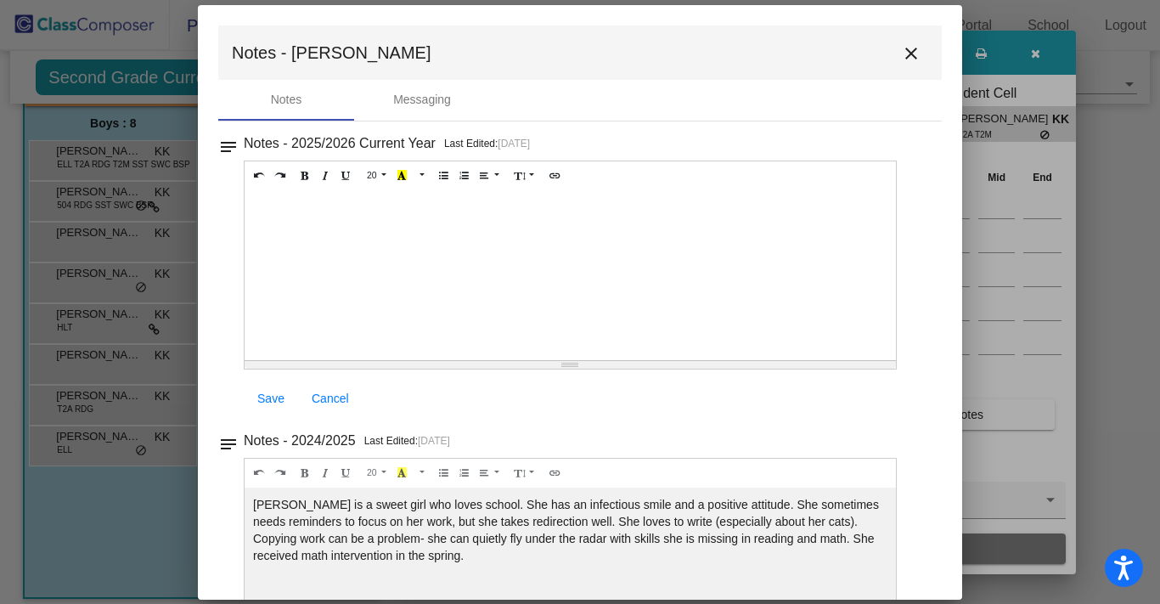
click at [903, 55] on mat-icon "close" at bounding box center [911, 53] width 20 height 20
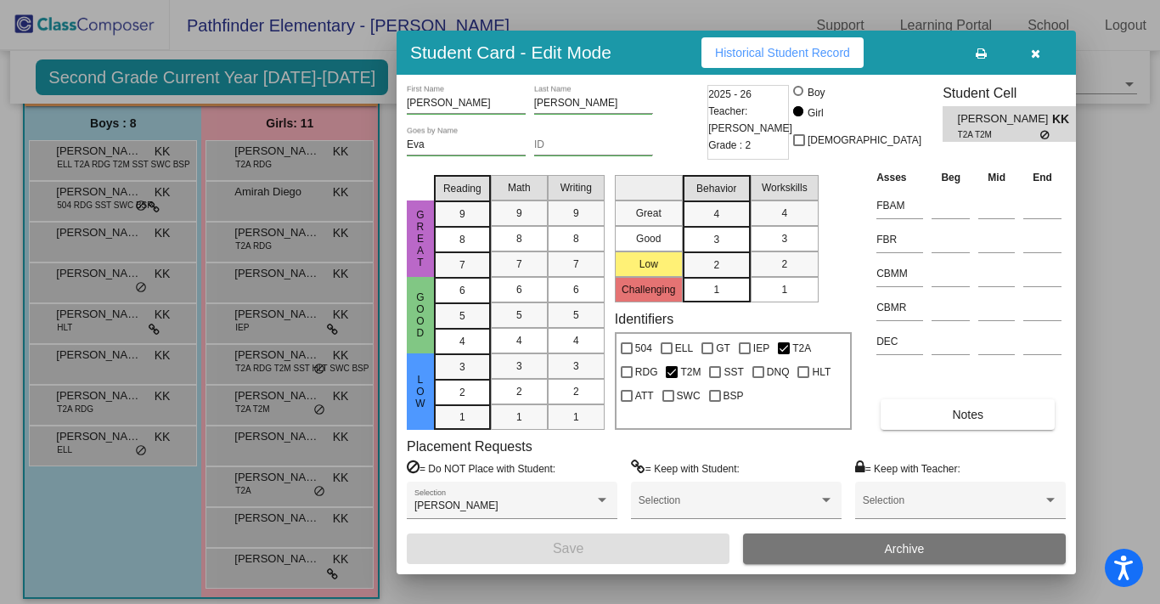
click at [101, 521] on div at bounding box center [580, 302] width 1160 height 604
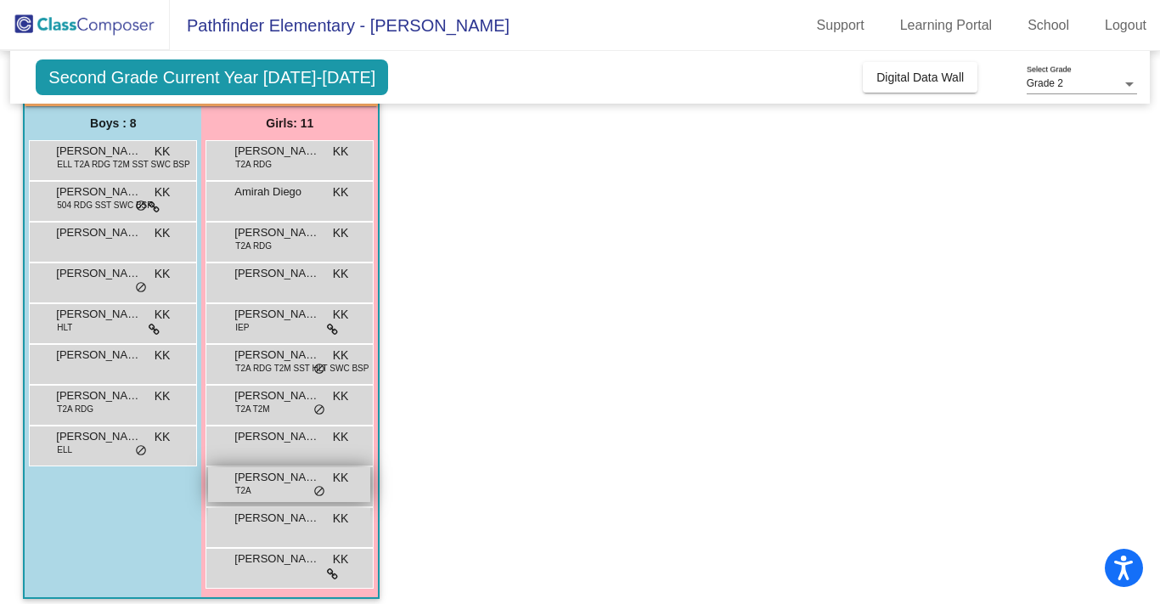
click at [246, 494] on span "T2A" at bounding box center [242, 490] width 15 height 13
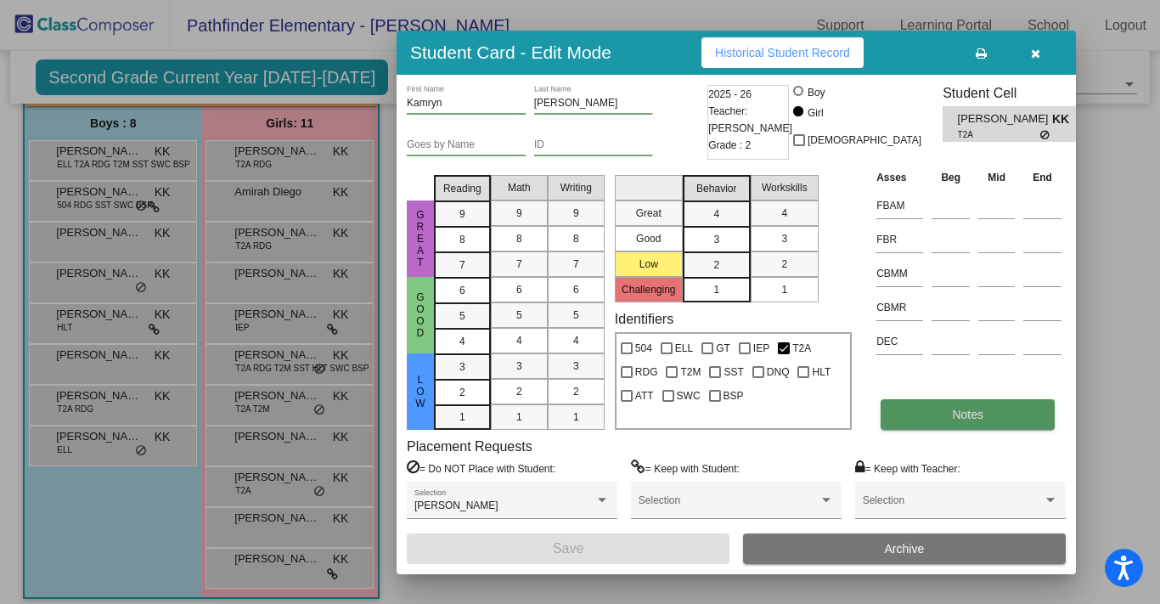
click at [949, 403] on button "Notes" at bounding box center [968, 414] width 174 height 31
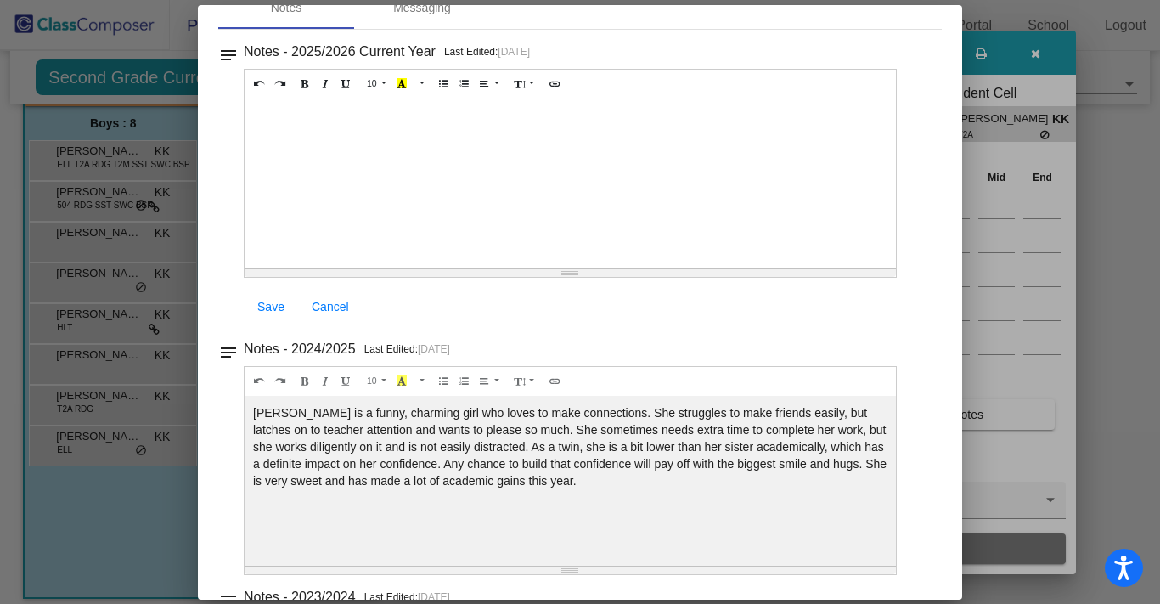
click at [163, 522] on div at bounding box center [580, 302] width 1160 height 604
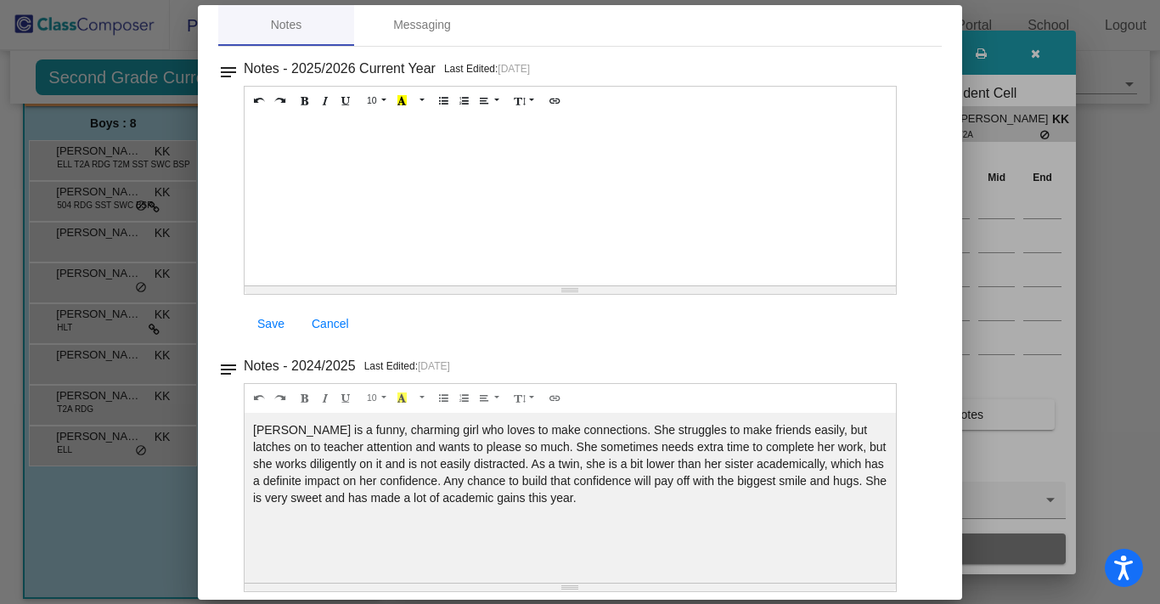
click at [163, 522] on div at bounding box center [580, 302] width 1160 height 604
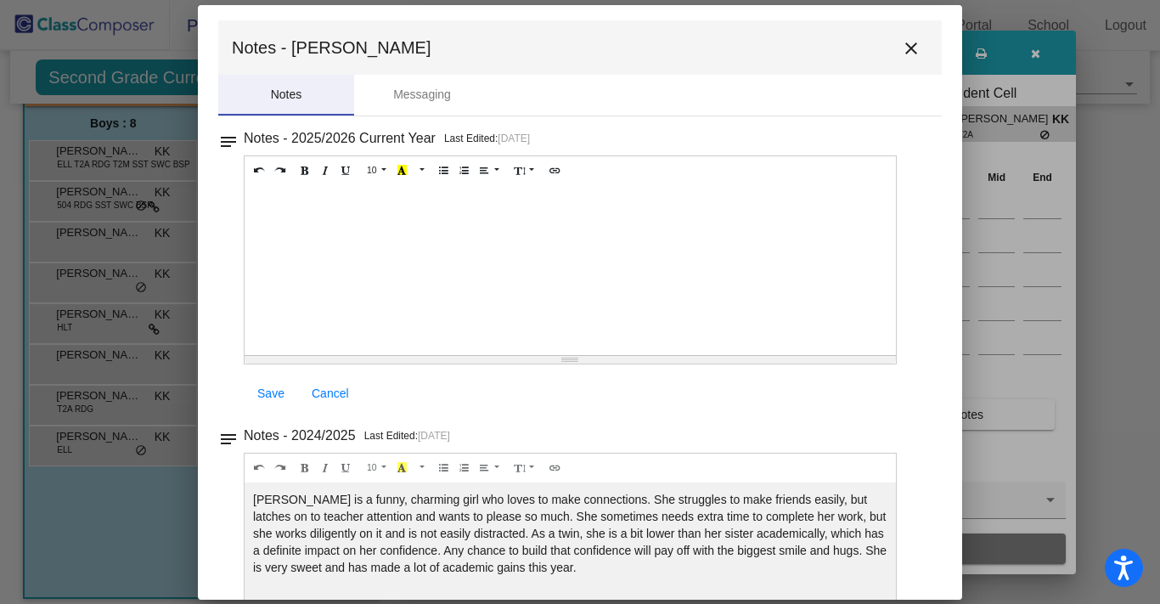
scroll to position [0, 0]
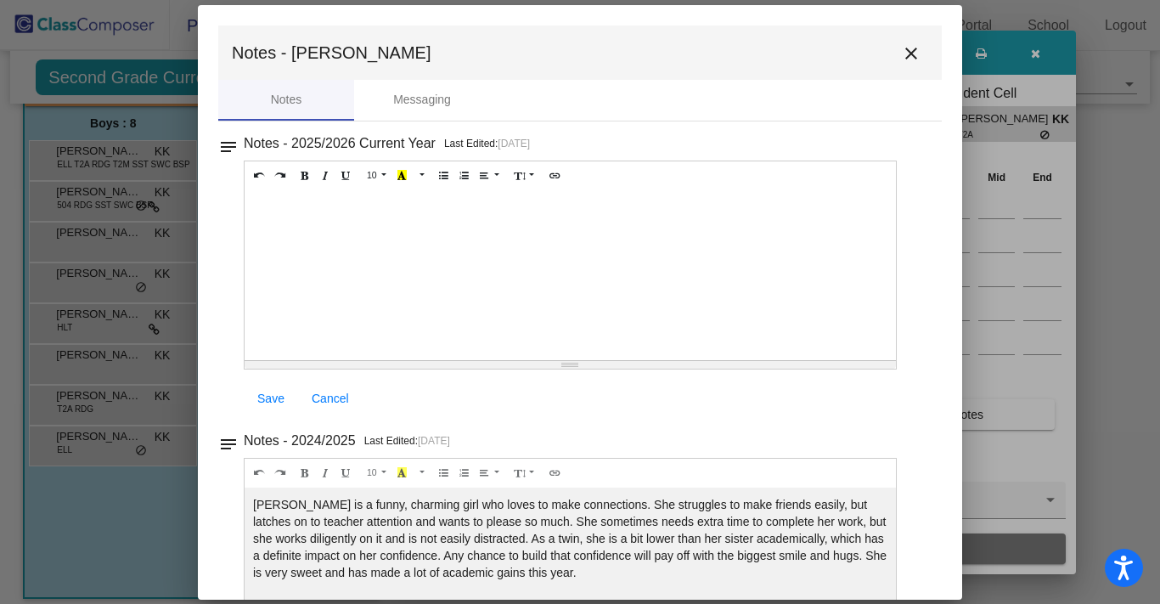
click at [910, 48] on mat-icon "close" at bounding box center [911, 53] width 20 height 20
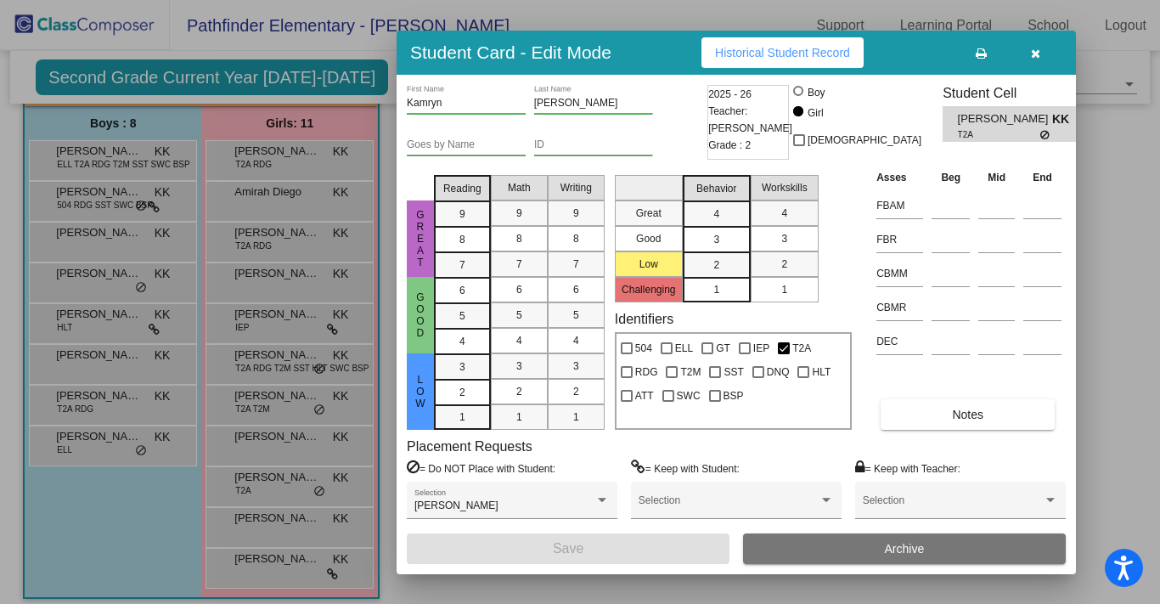
click at [172, 532] on div at bounding box center [580, 302] width 1160 height 604
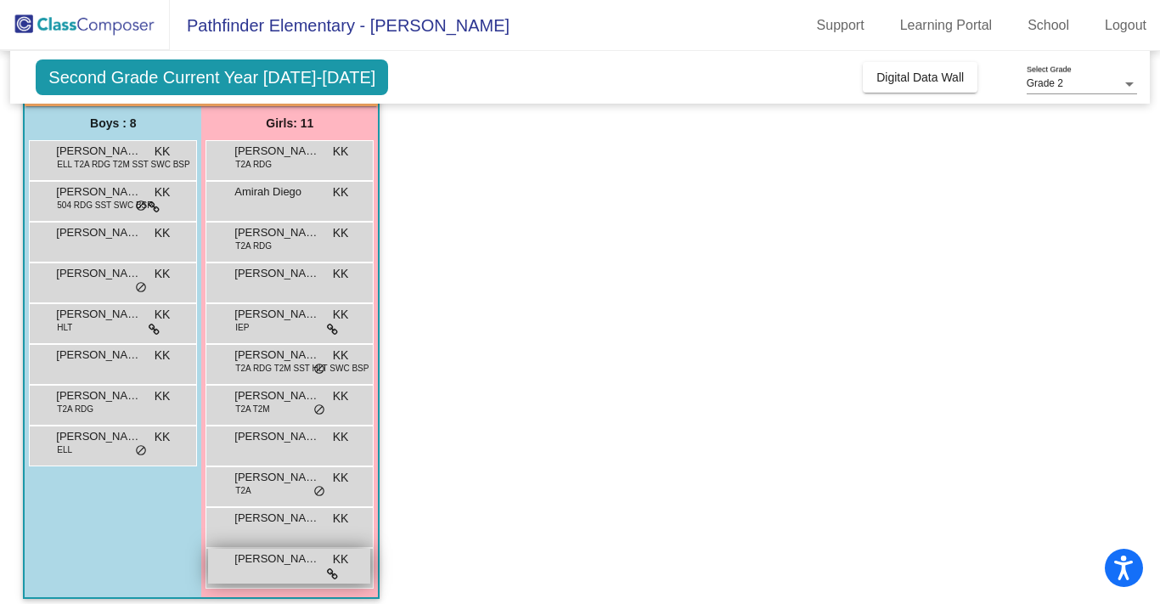
click at [272, 568] on div "[PERSON_NAME] KK lock do_not_disturb_alt" at bounding box center [289, 566] width 162 height 35
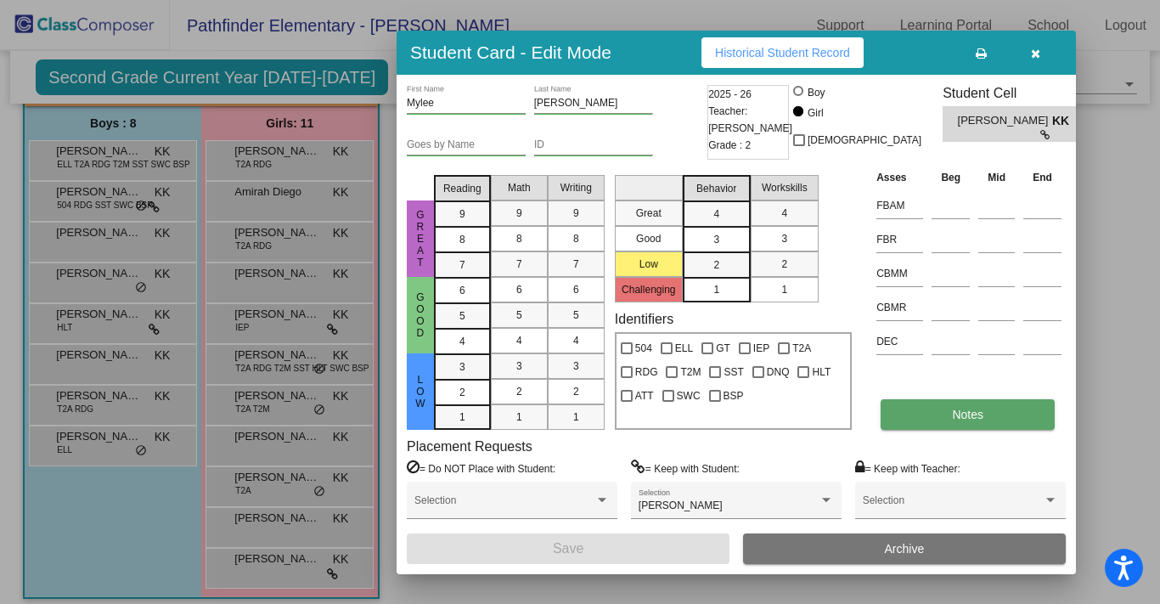
click at [957, 420] on span "Notes" at bounding box center [967, 415] width 31 height 14
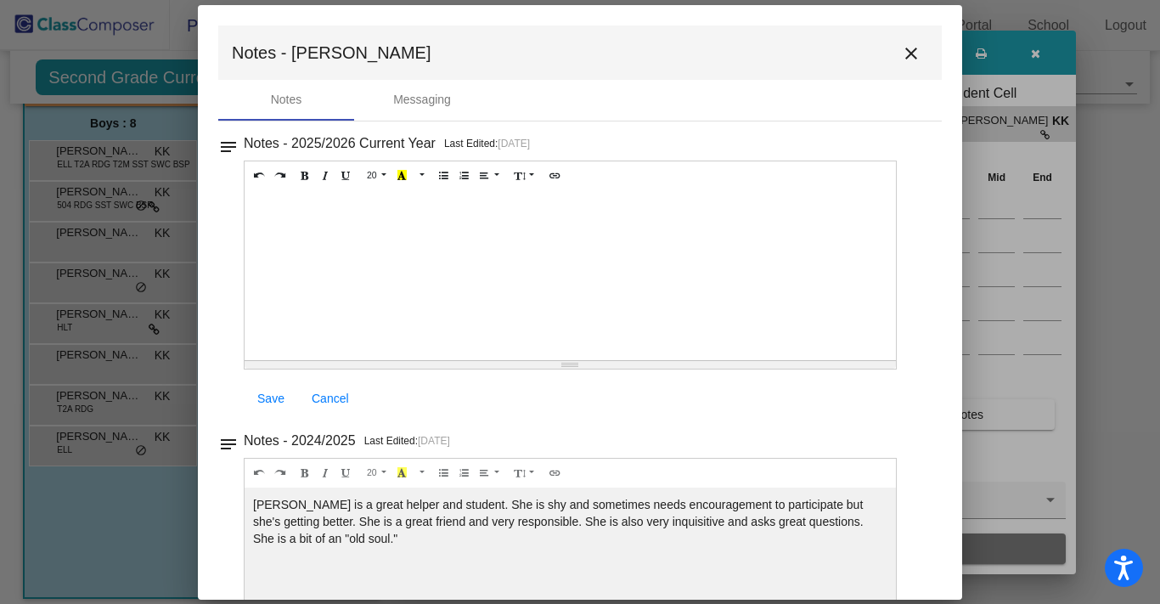
click at [908, 50] on mat-icon "close" at bounding box center [911, 53] width 20 height 20
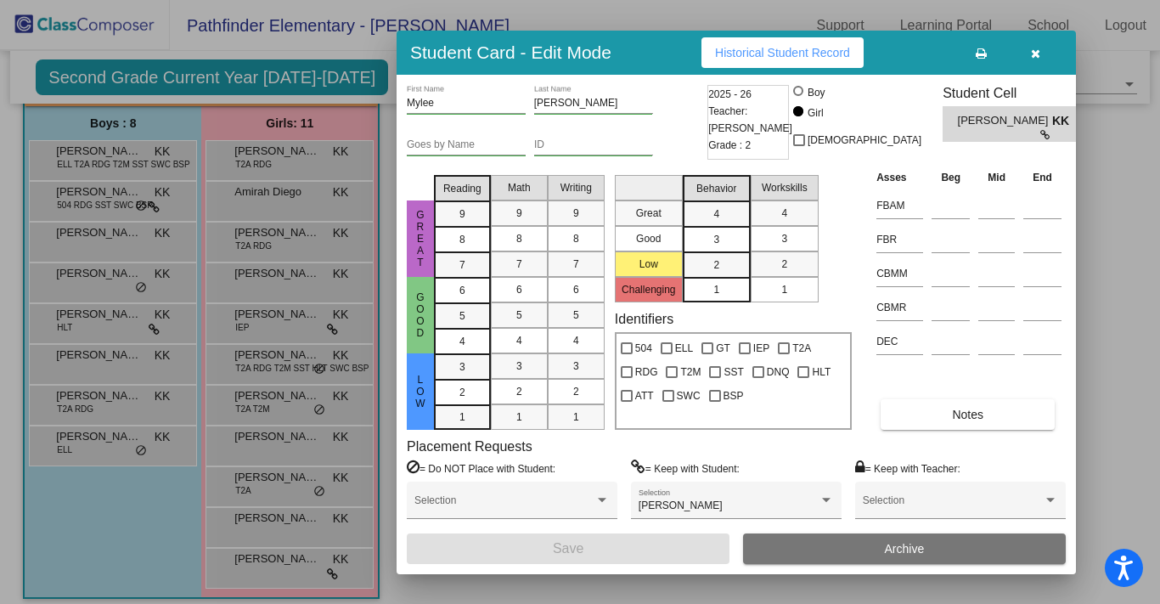
click at [1040, 50] on button "button" at bounding box center [1035, 52] width 54 height 31
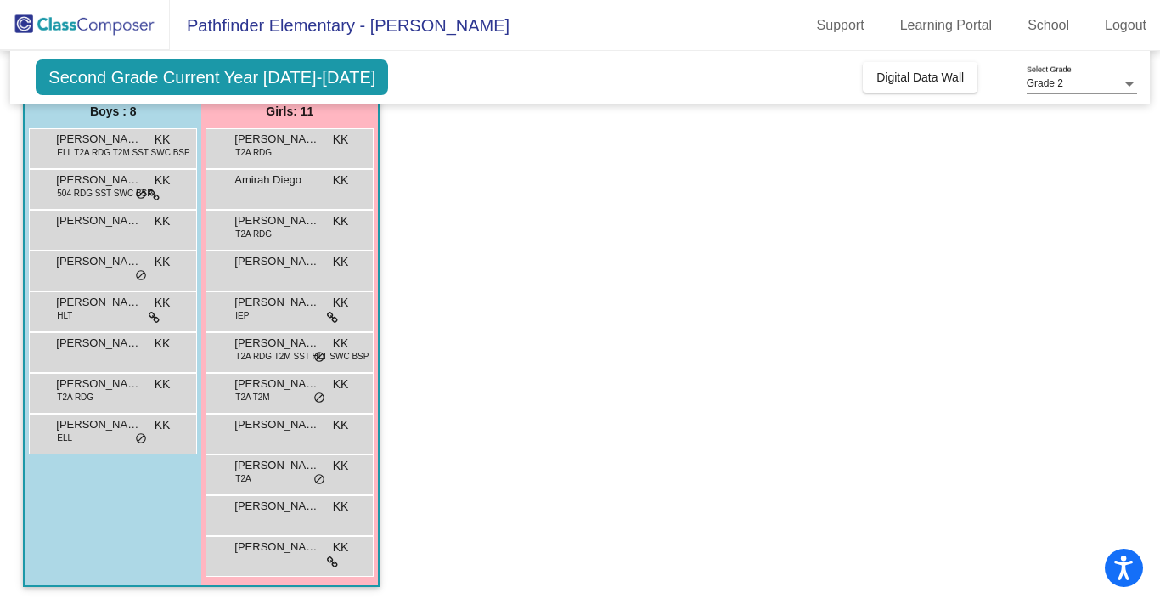
scroll to position [141, 0]
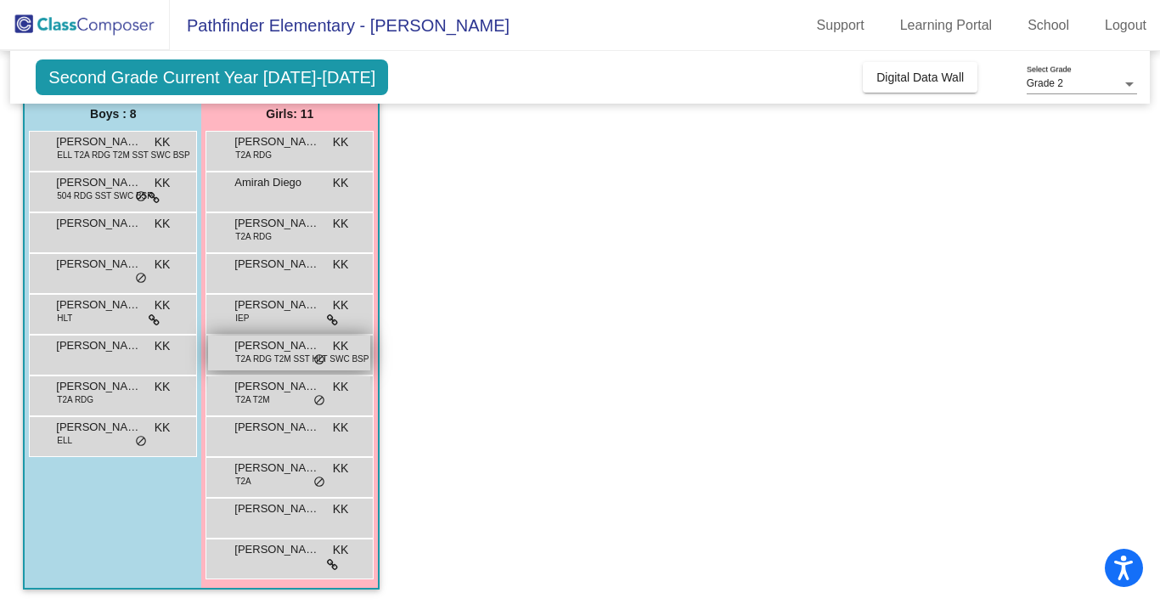
click at [268, 352] on span "T2A RDG T2M SST HLT SWC BSP" at bounding box center [301, 358] width 133 height 13
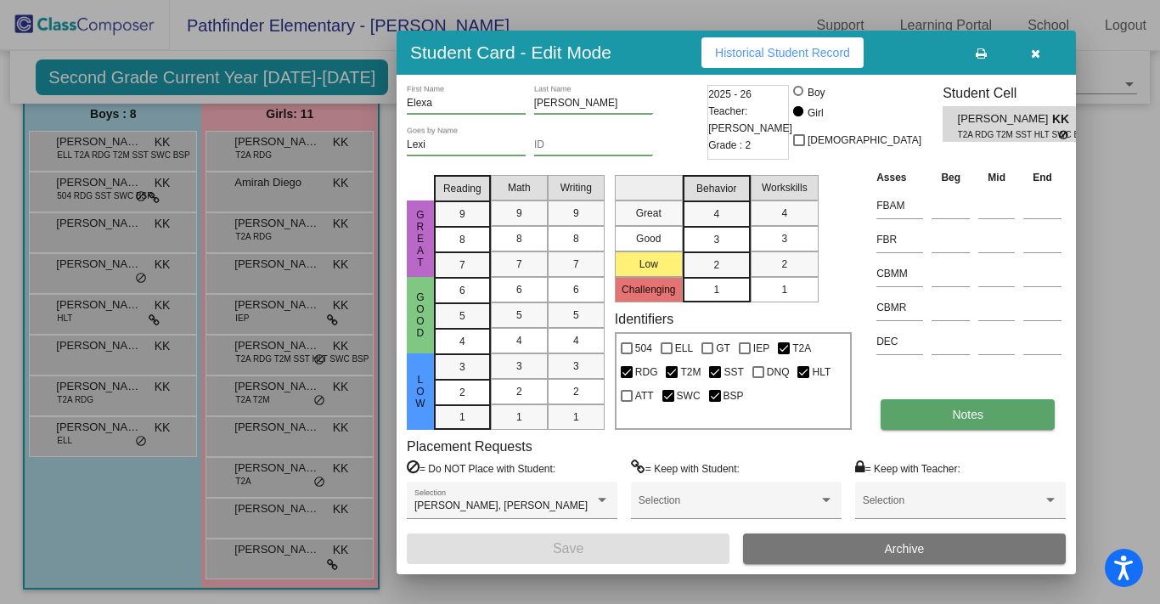
click at [933, 423] on button "Notes" at bounding box center [968, 414] width 174 height 31
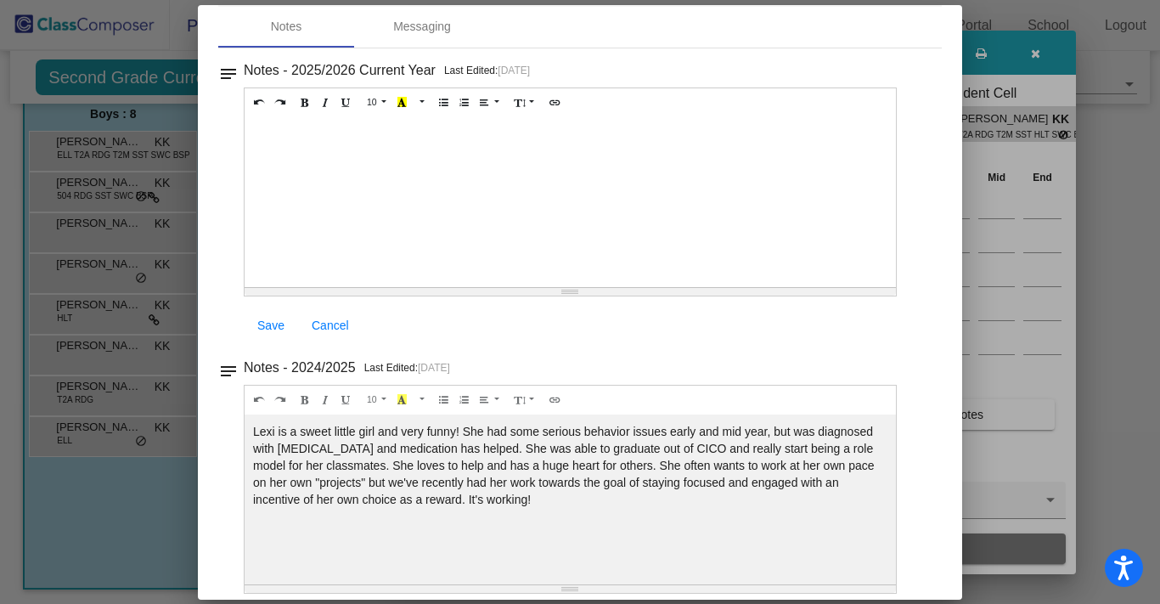
scroll to position [0, 0]
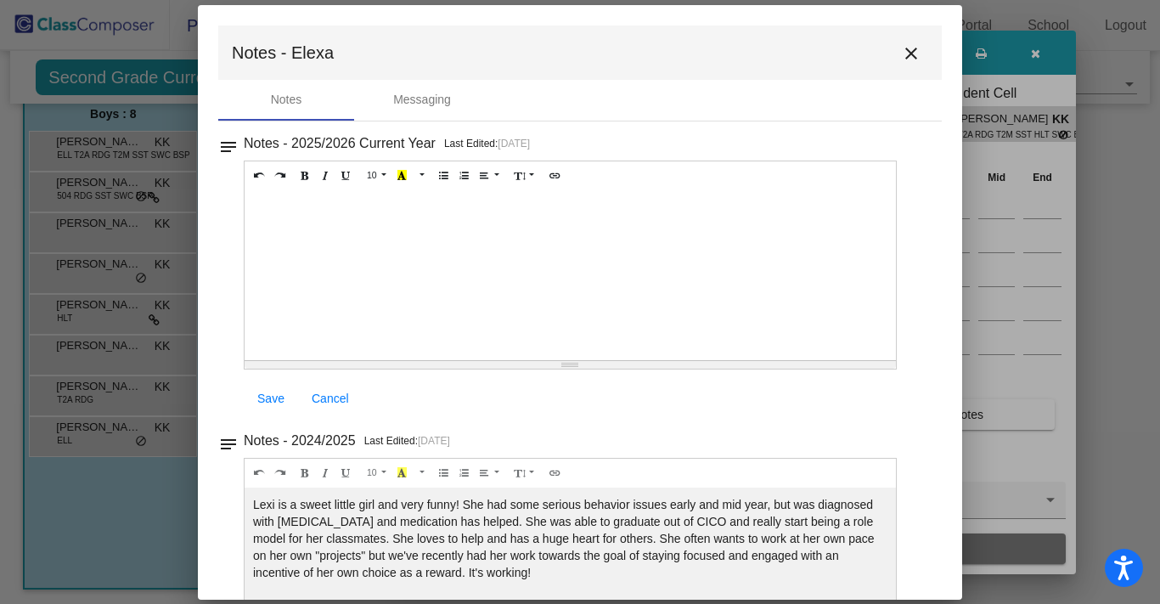
click at [901, 62] on mat-icon "close" at bounding box center [911, 53] width 20 height 20
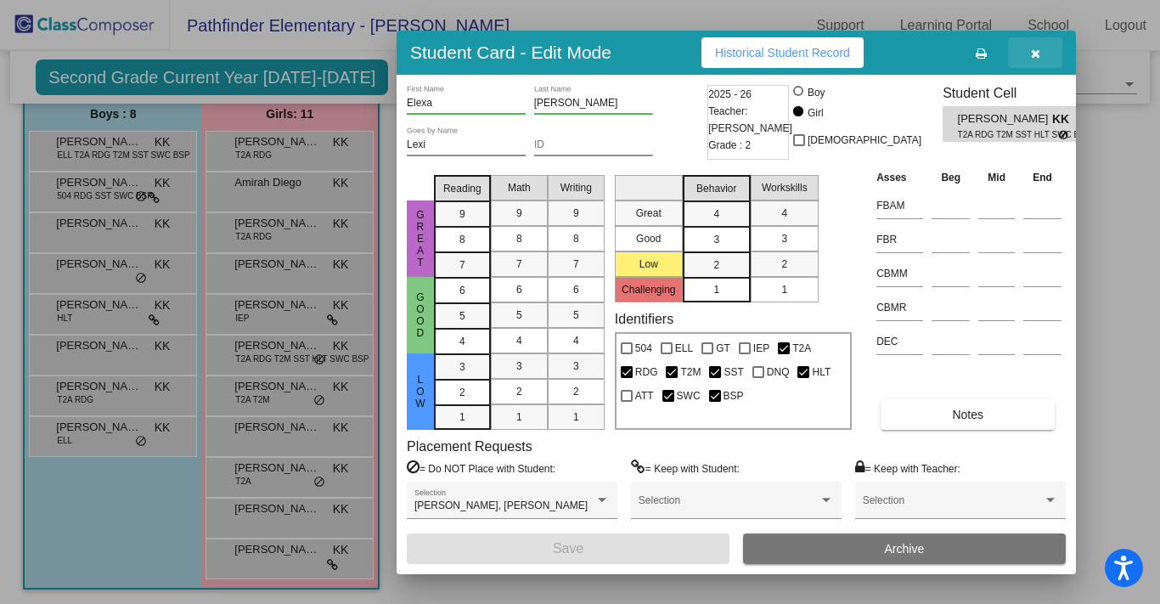
click at [1046, 44] on button "button" at bounding box center [1035, 52] width 54 height 31
